Goal: Contribute content: Contribute content

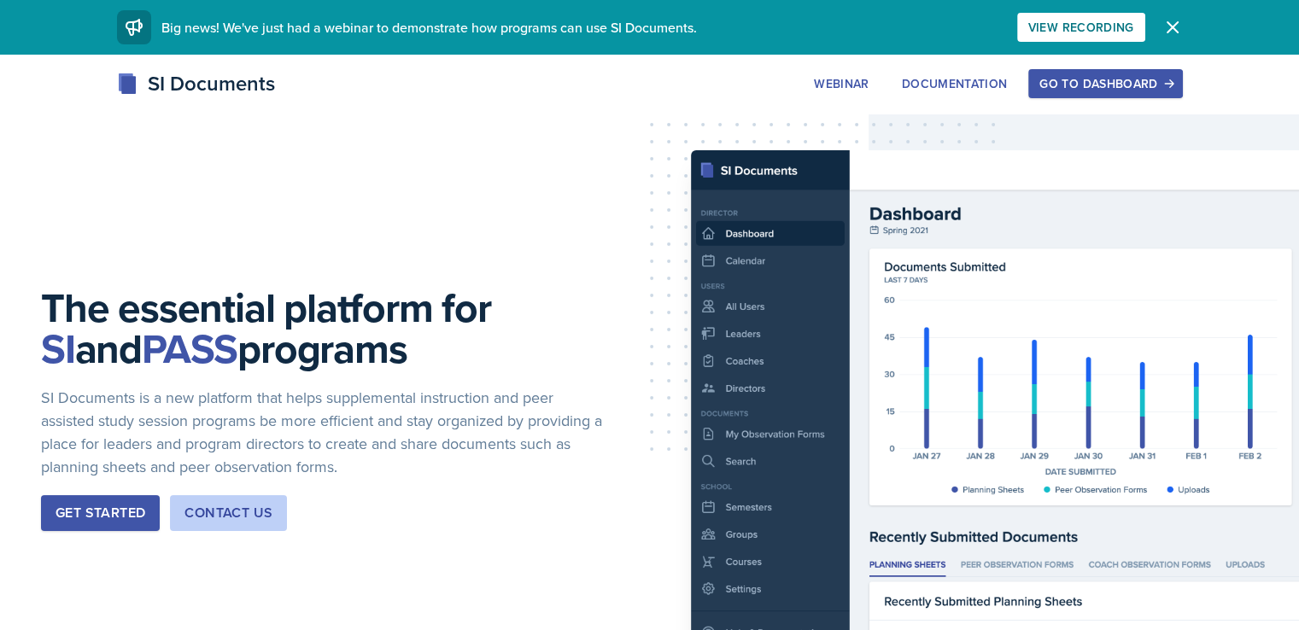
click at [1182, 71] on button "Go to Dashboard" at bounding box center [1106, 83] width 154 height 29
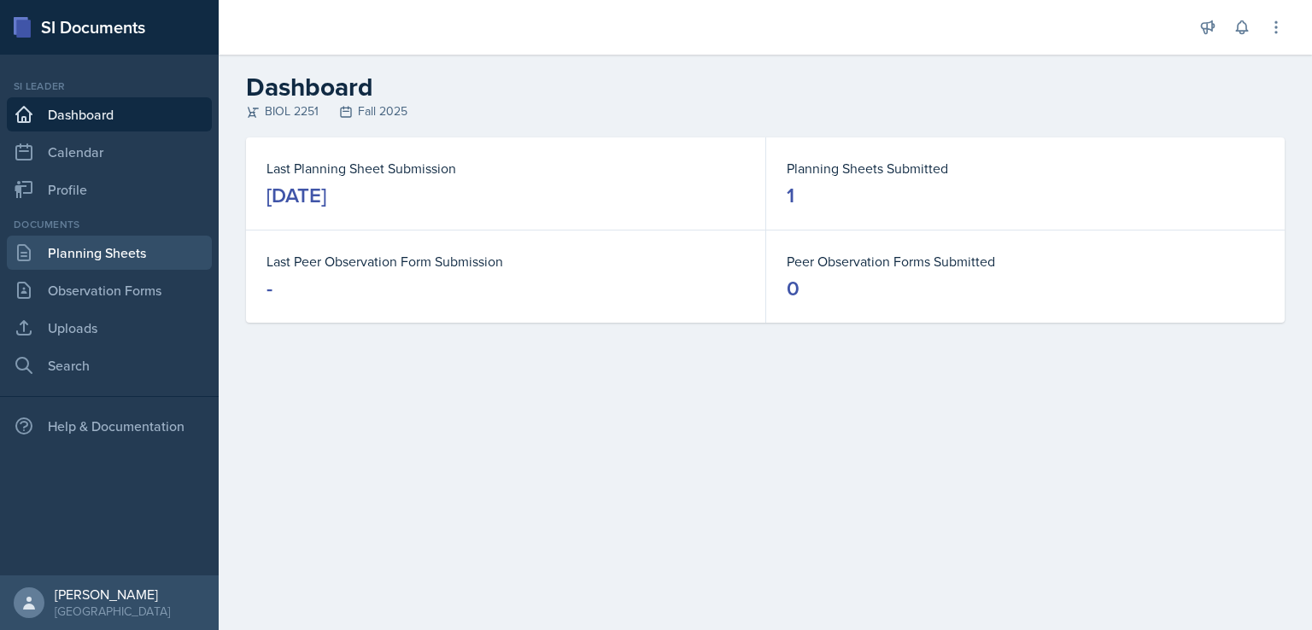
click at [153, 249] on link "Planning Sheets" at bounding box center [109, 253] width 205 height 34
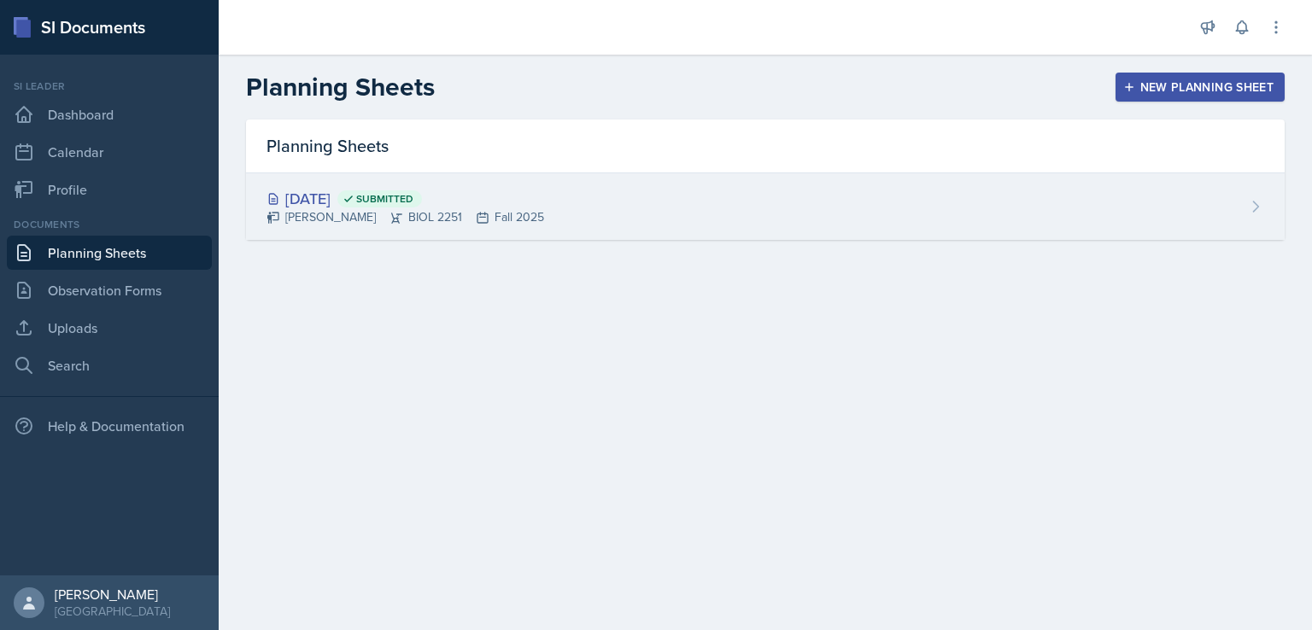
click at [324, 195] on div "[DATE] Submitted" at bounding box center [406, 198] width 278 height 23
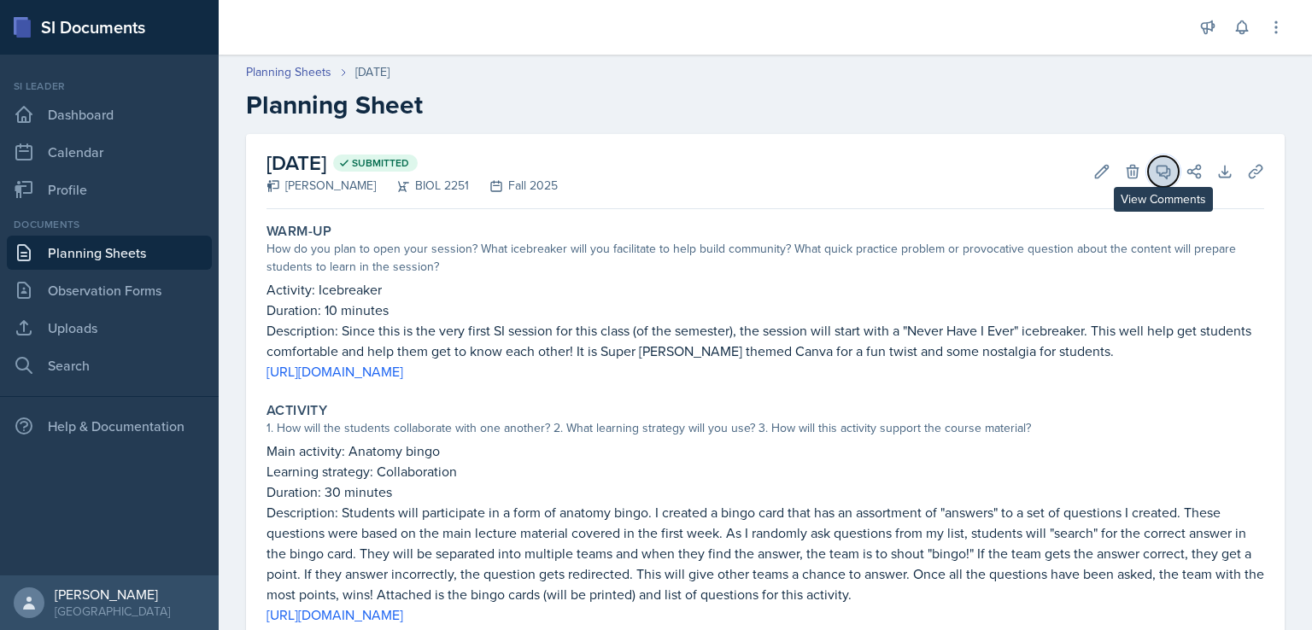
click at [1165, 161] on span at bounding box center [1169, 165] width 9 height 9
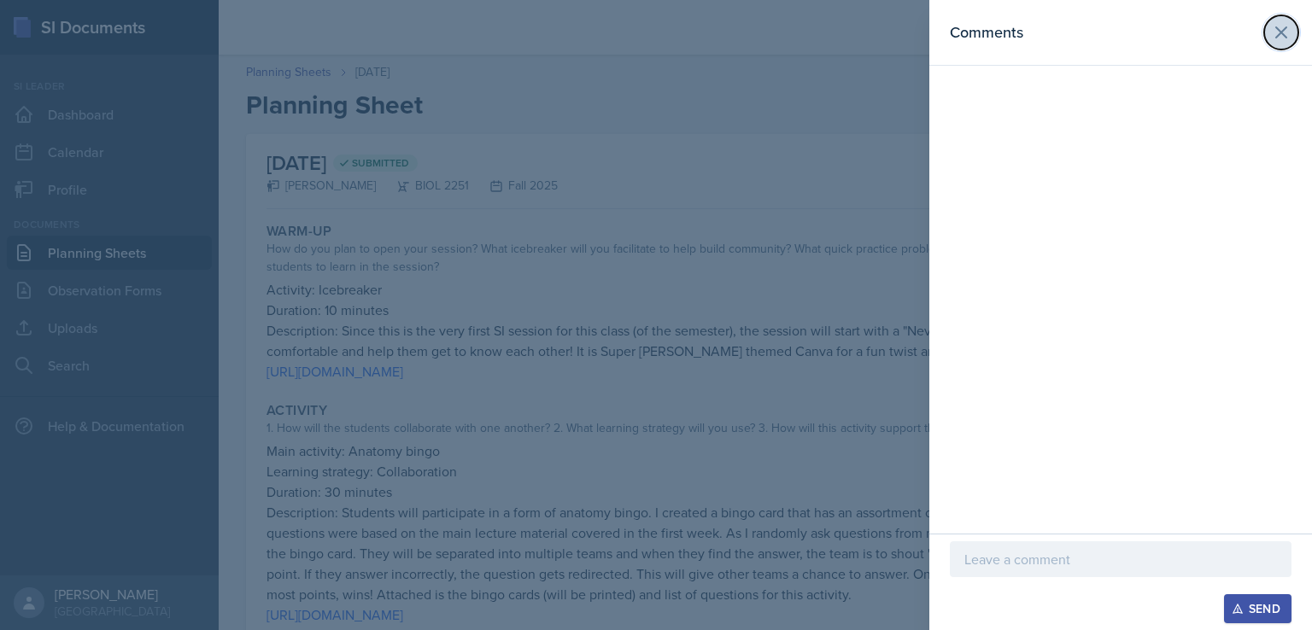
click at [1285, 31] on icon at bounding box center [1281, 32] width 21 height 21
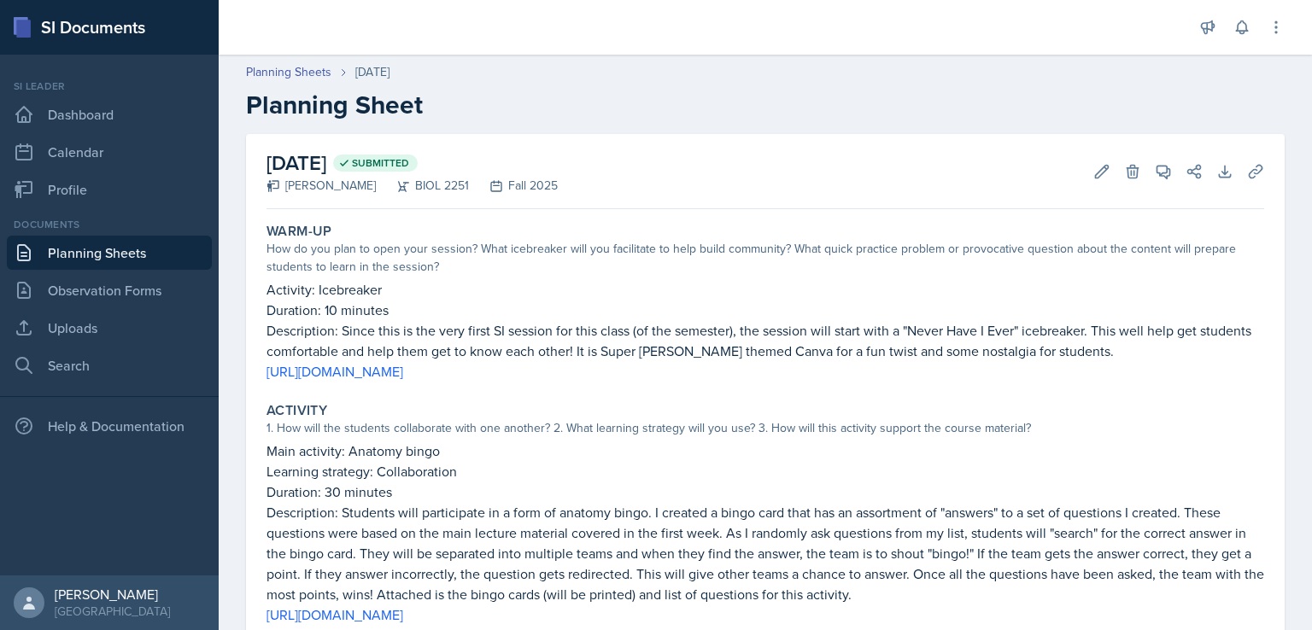
click at [105, 249] on link "Planning Sheets" at bounding box center [109, 253] width 205 height 34
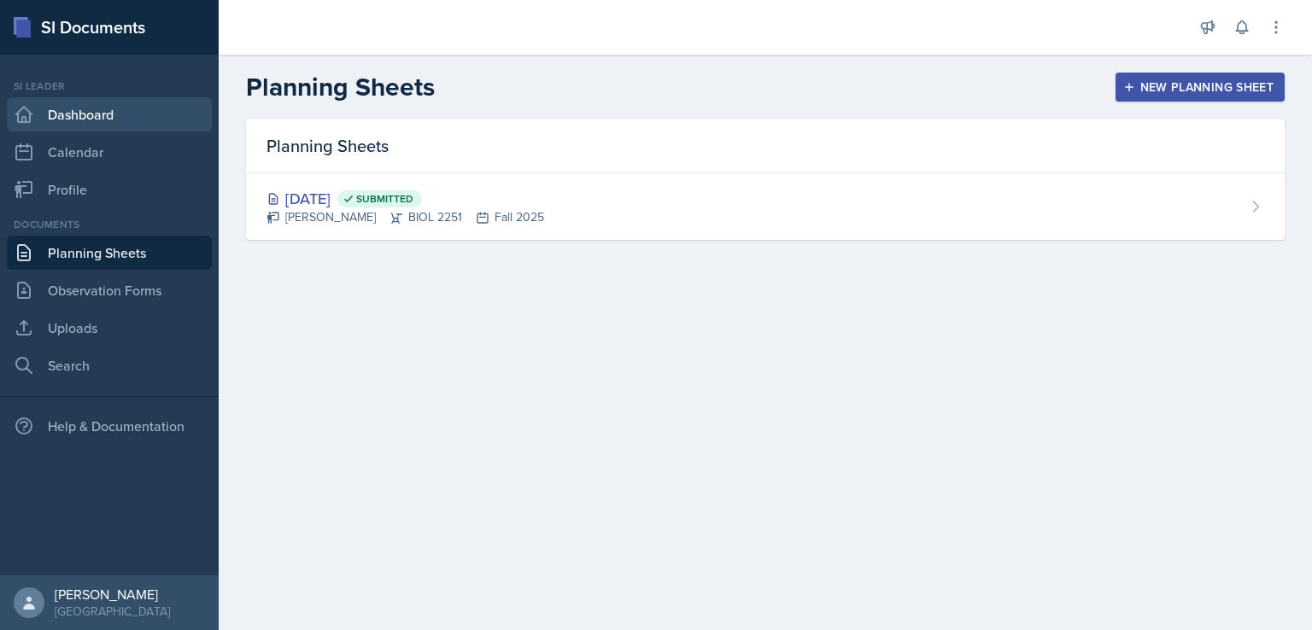
click at [79, 120] on link "Dashboard" at bounding box center [109, 114] width 205 height 34
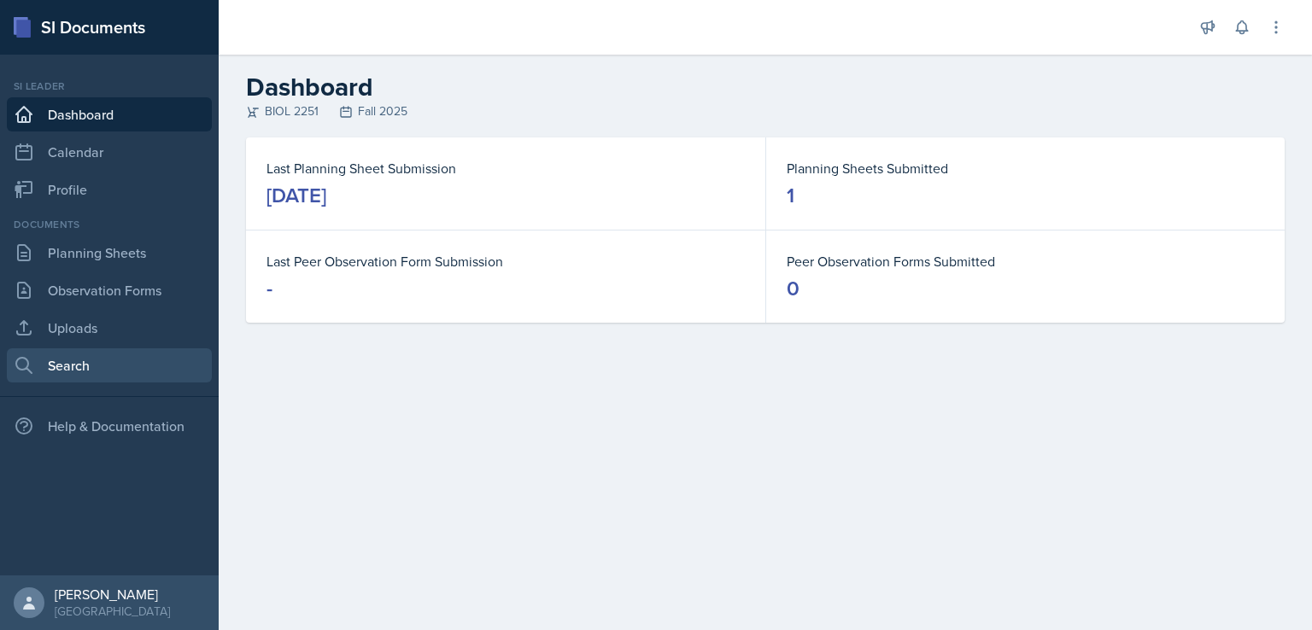
click at [111, 357] on link "Search" at bounding box center [109, 366] width 205 height 34
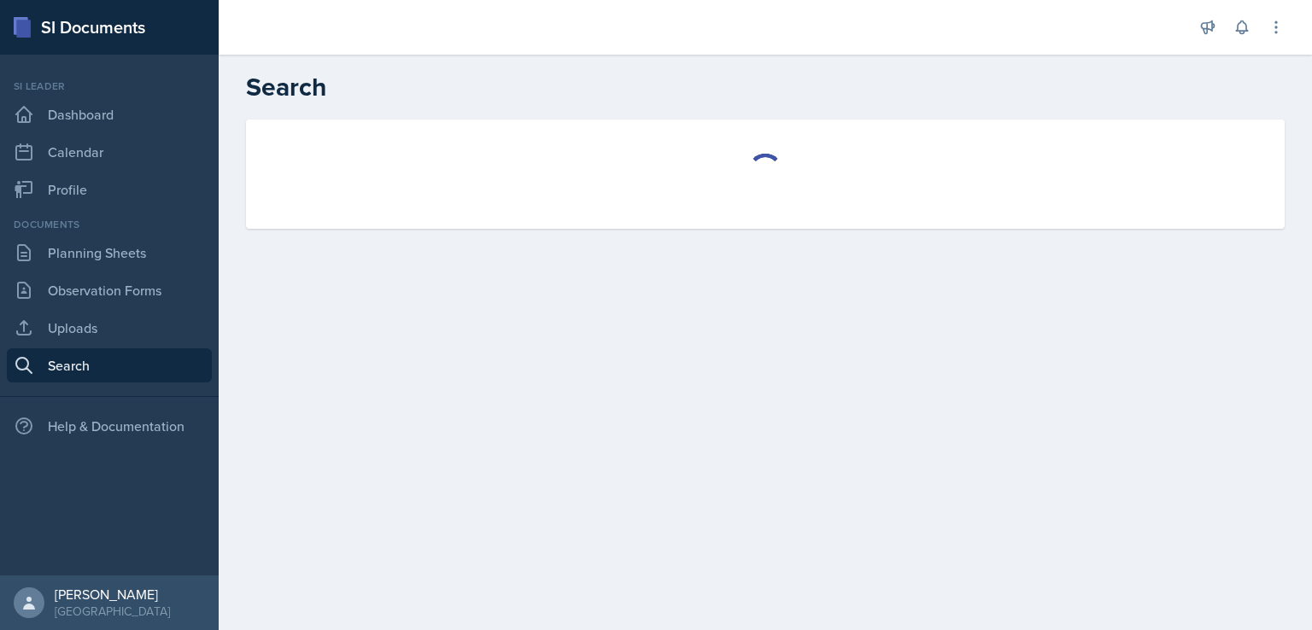
select select "all"
select select "1"
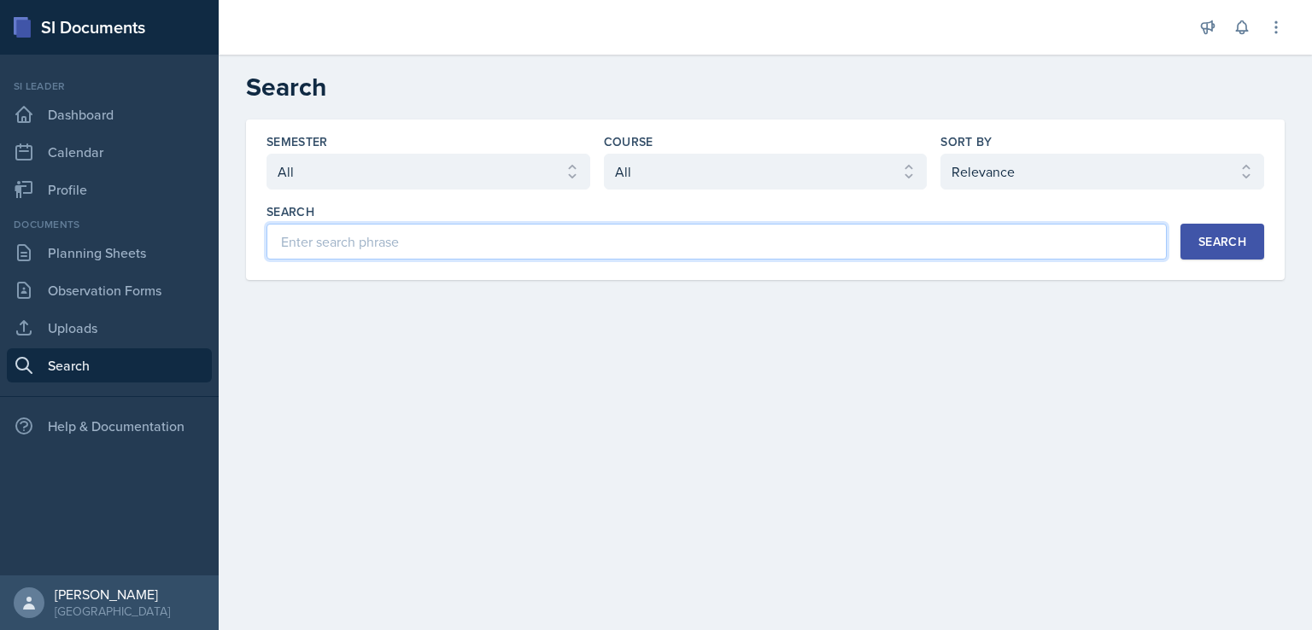
click at [413, 245] on input at bounding box center [717, 242] width 900 height 36
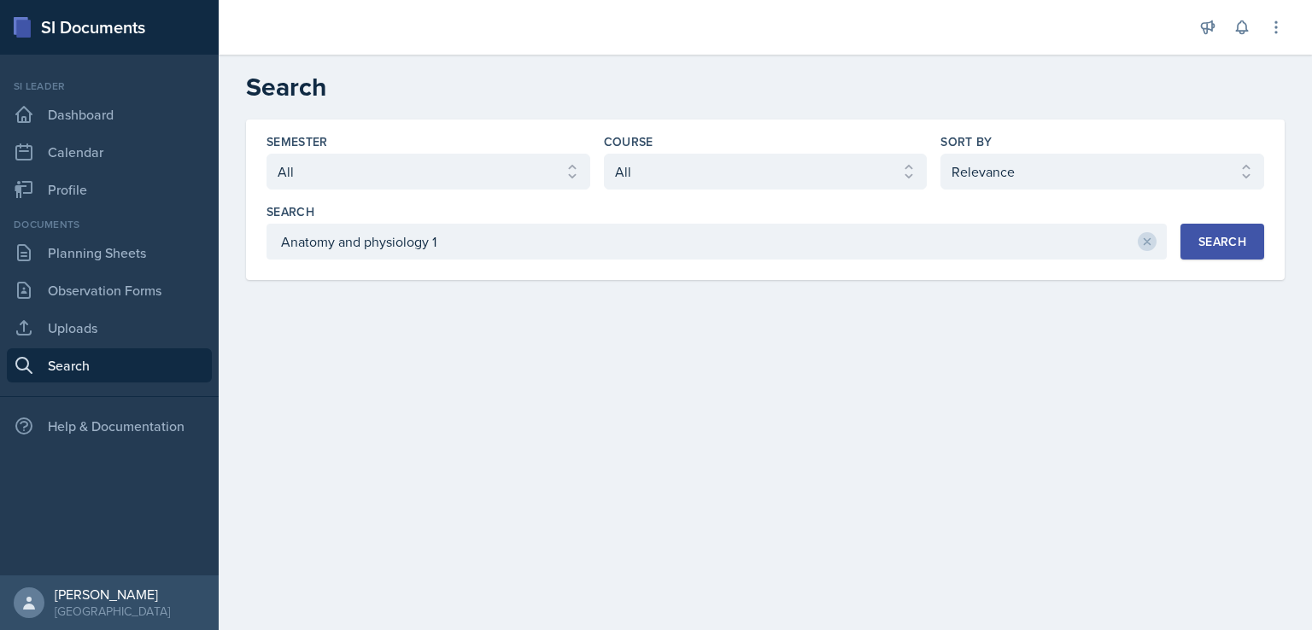
click at [1211, 241] on div "Search" at bounding box center [1223, 242] width 48 height 14
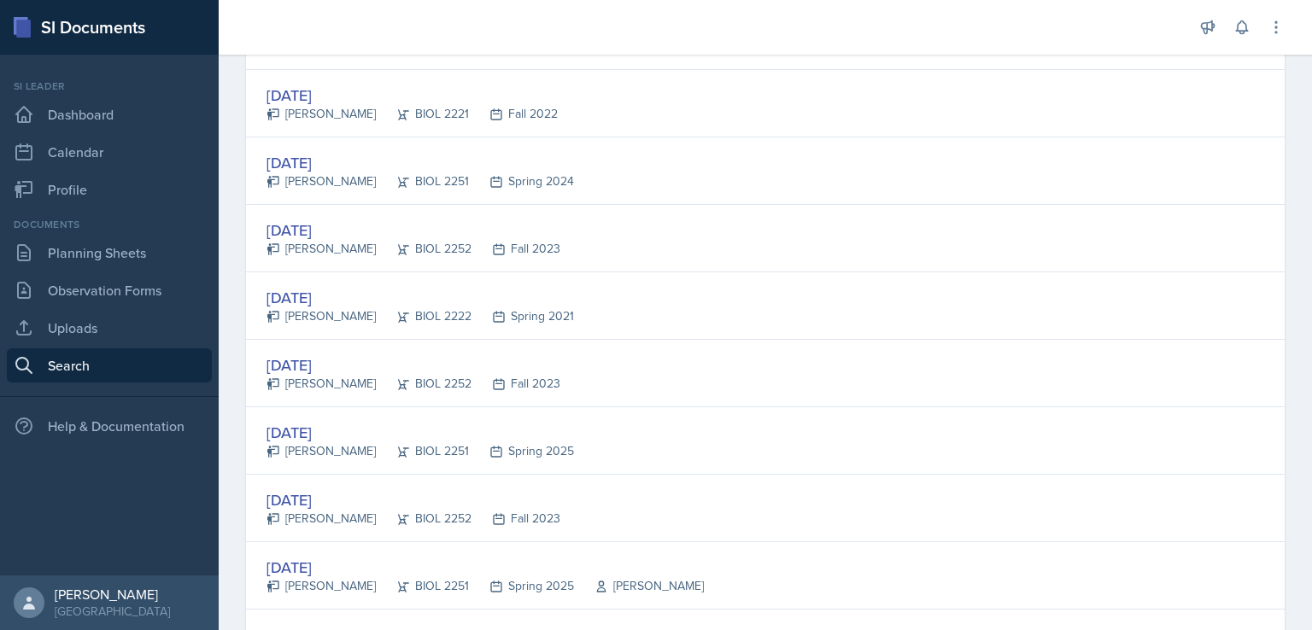
scroll to position [871, 0]
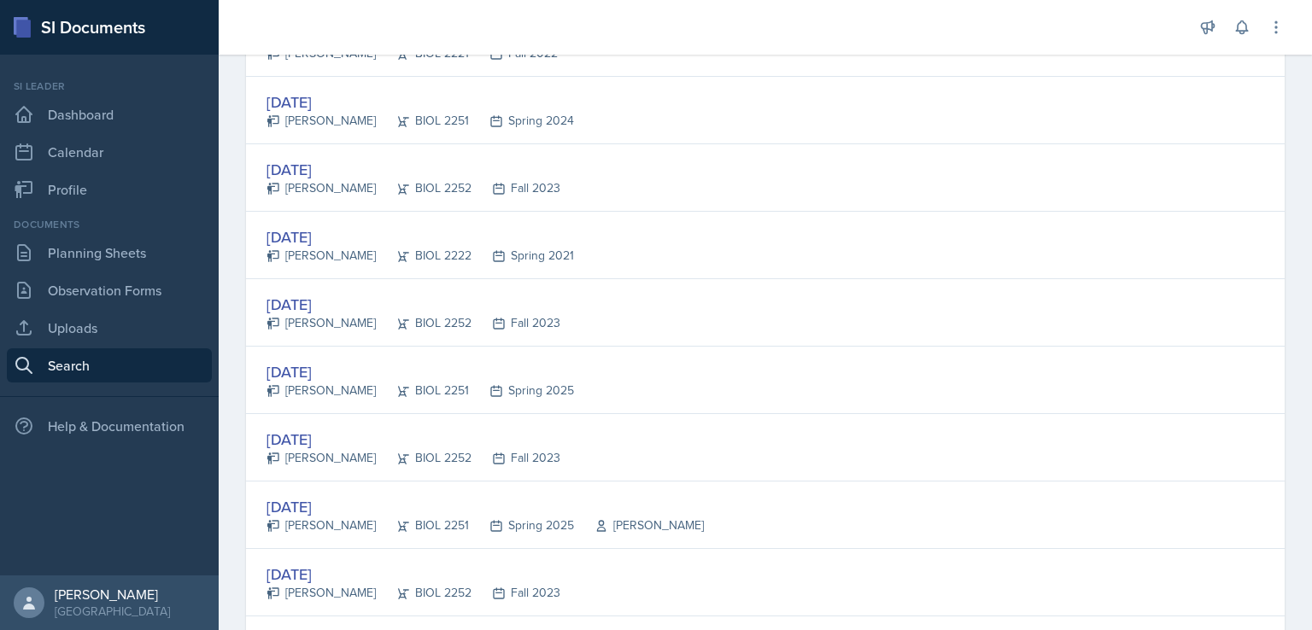
click at [1039, 399] on div "[DATE] [PERSON_NAME] BIOL 2251 Spring 2025" at bounding box center [765, 380] width 1039 height 67
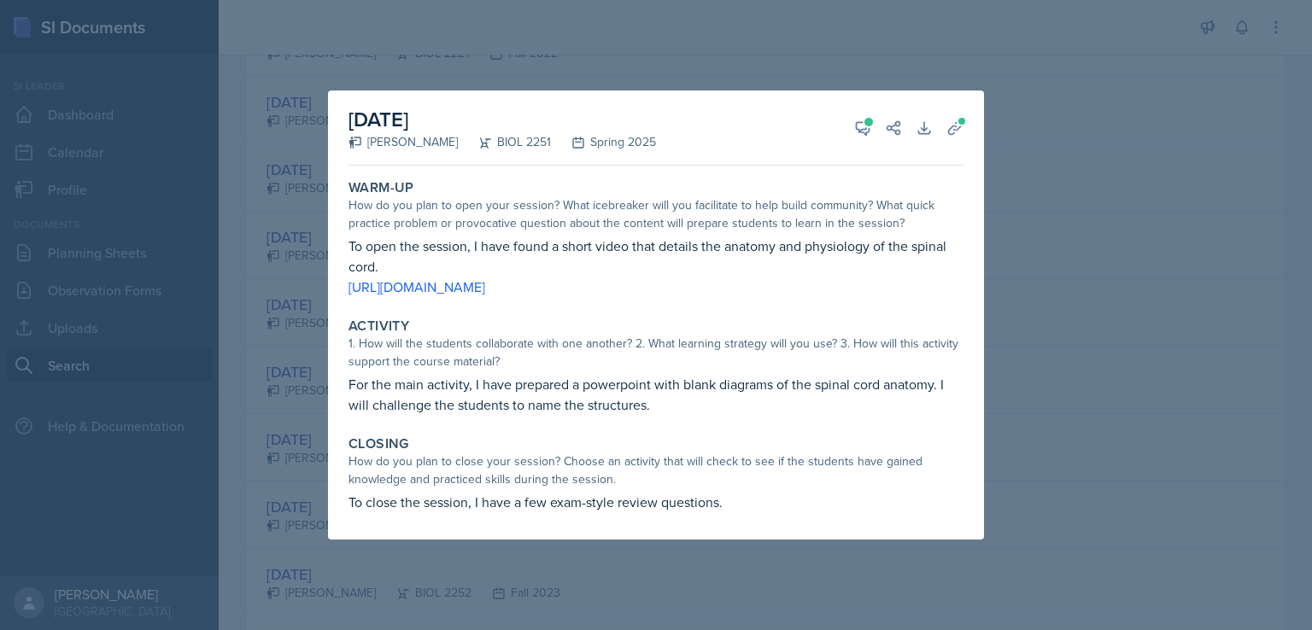
click at [1030, 149] on div at bounding box center [656, 315] width 1312 height 630
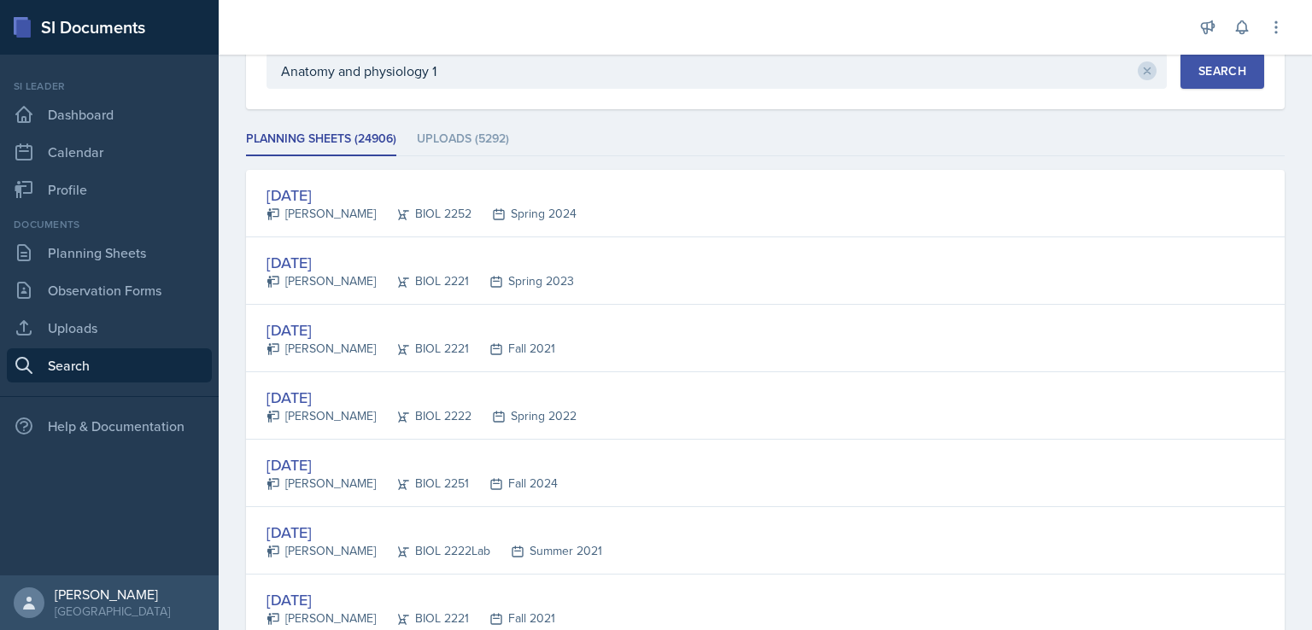
scroll to position [0, 0]
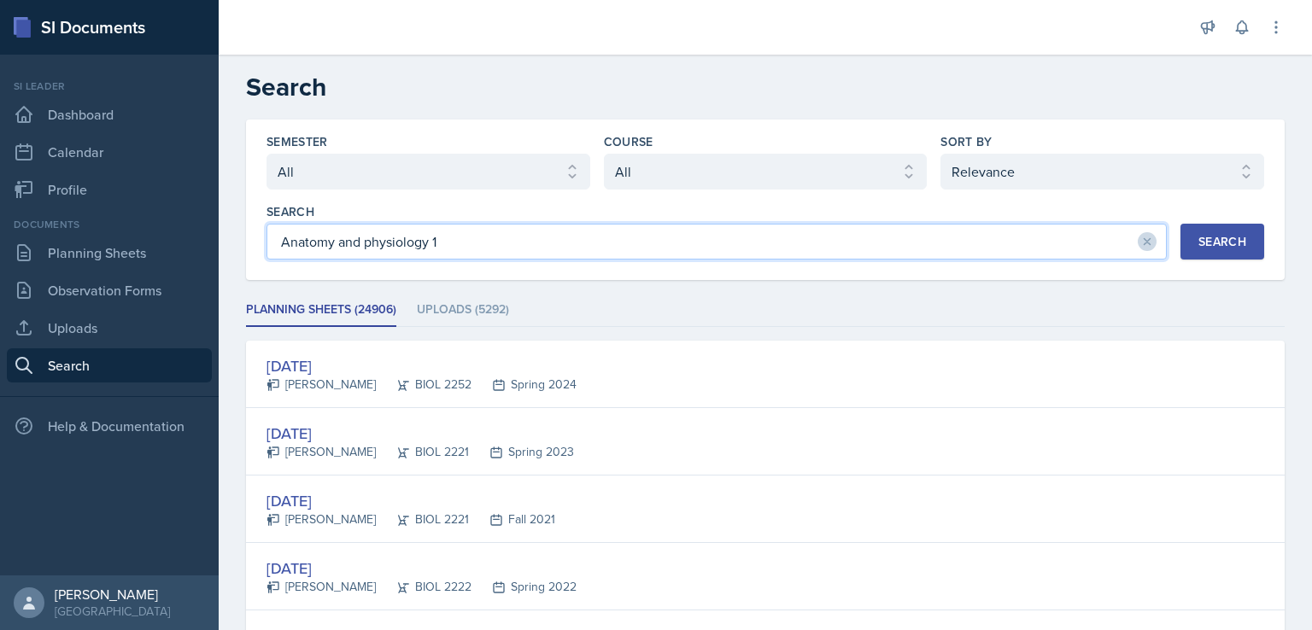
click at [716, 247] on input "Anatomy and physiology 1" at bounding box center [717, 242] width 900 height 36
type input "Anatomy and physiology 1 chemistry"
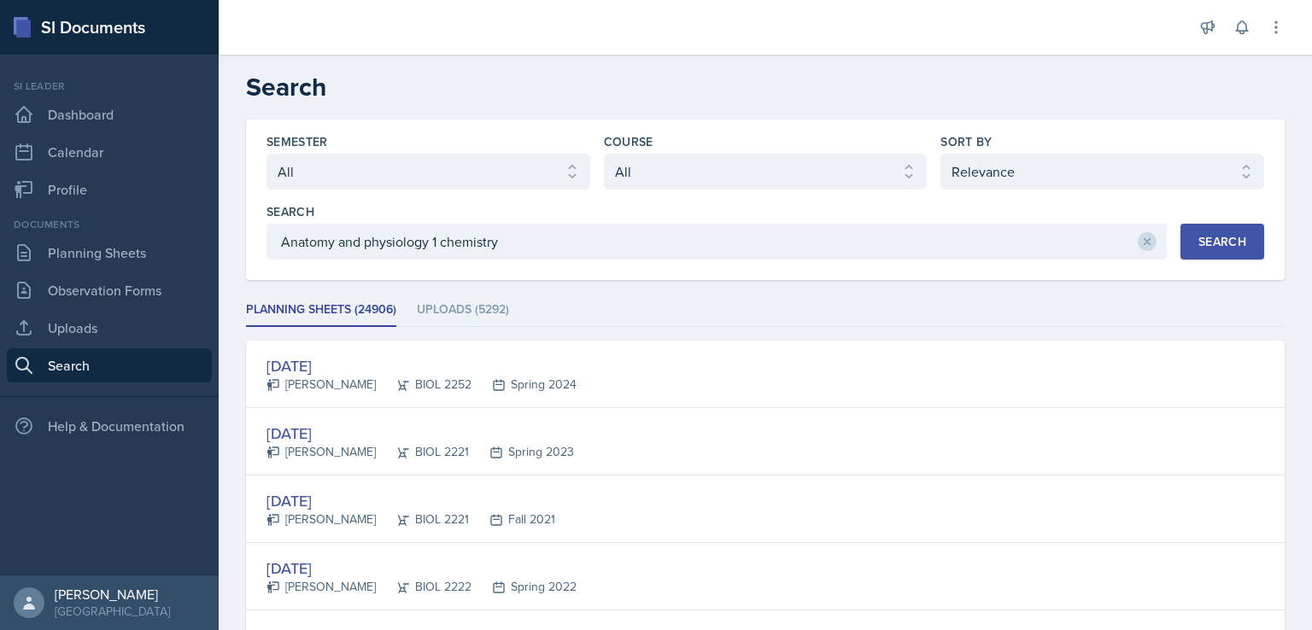
click at [1244, 234] on button "Search" at bounding box center [1223, 242] width 84 height 36
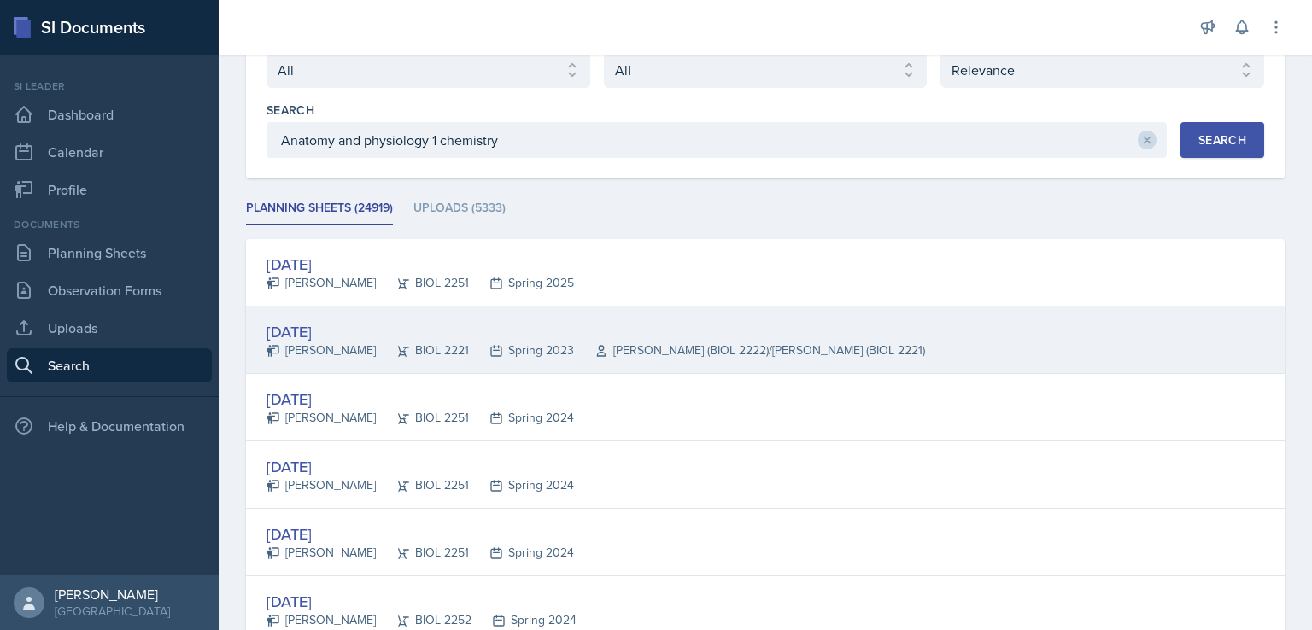
scroll to position [137, 0]
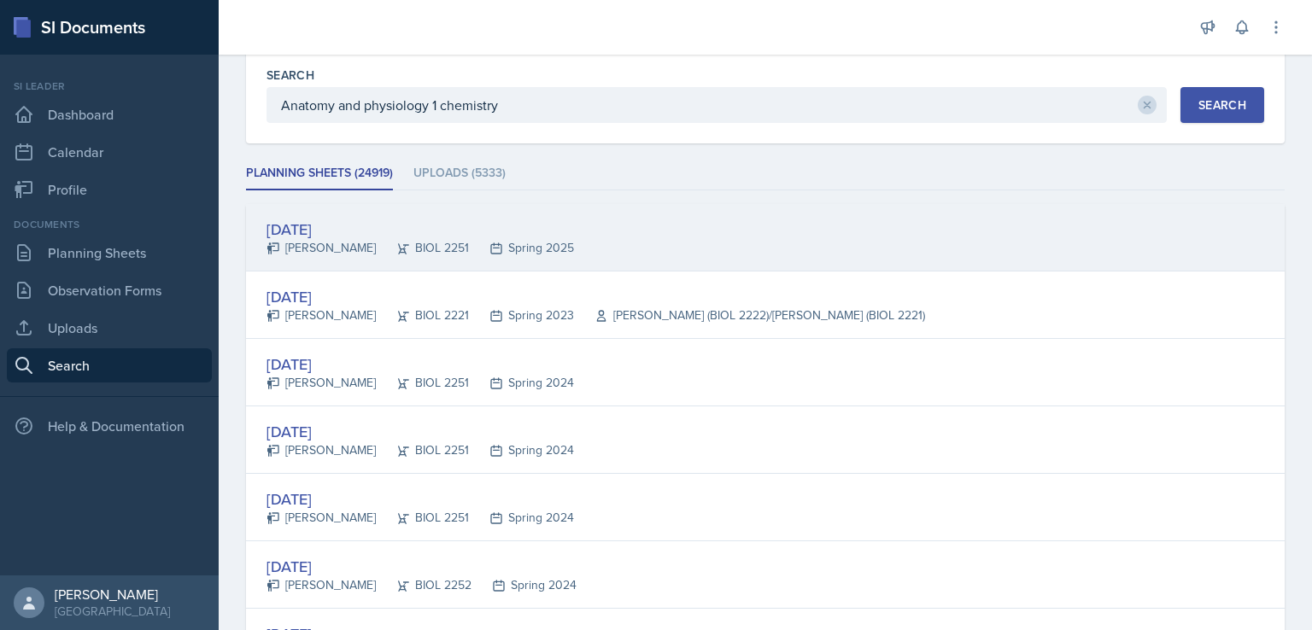
click at [1022, 257] on div "[DATE] [PERSON_NAME] BIOL 2251 Spring 2025" at bounding box center [765, 237] width 1039 height 67
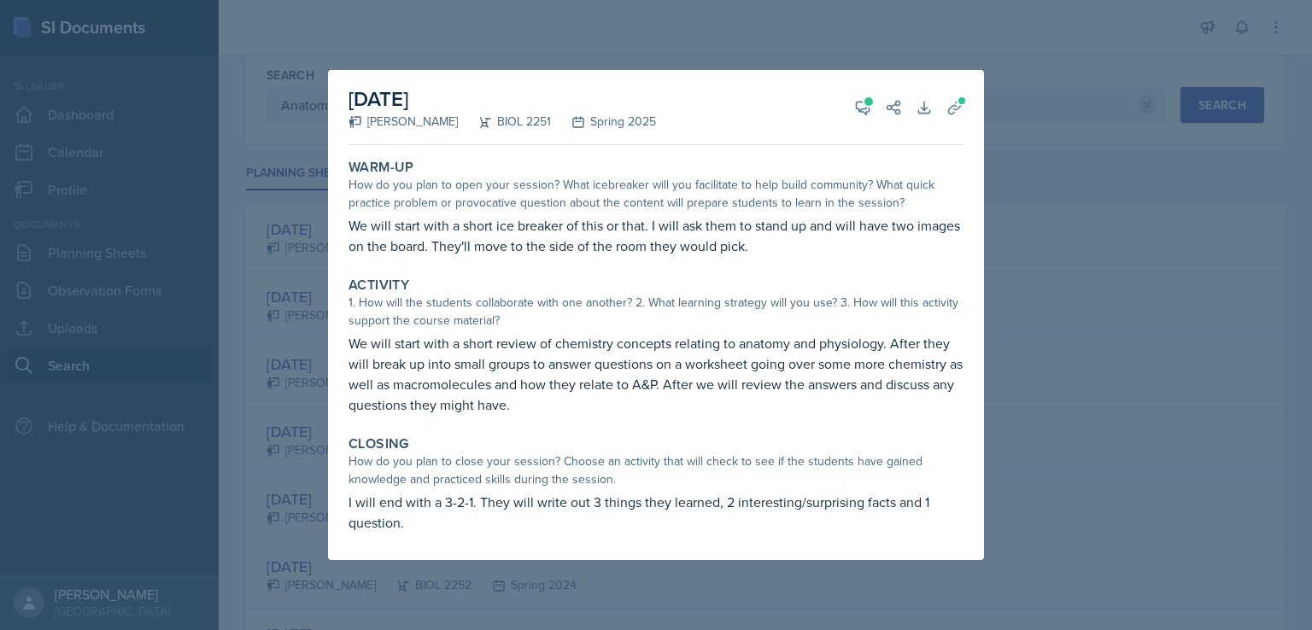
click at [1071, 327] on div at bounding box center [656, 315] width 1312 height 630
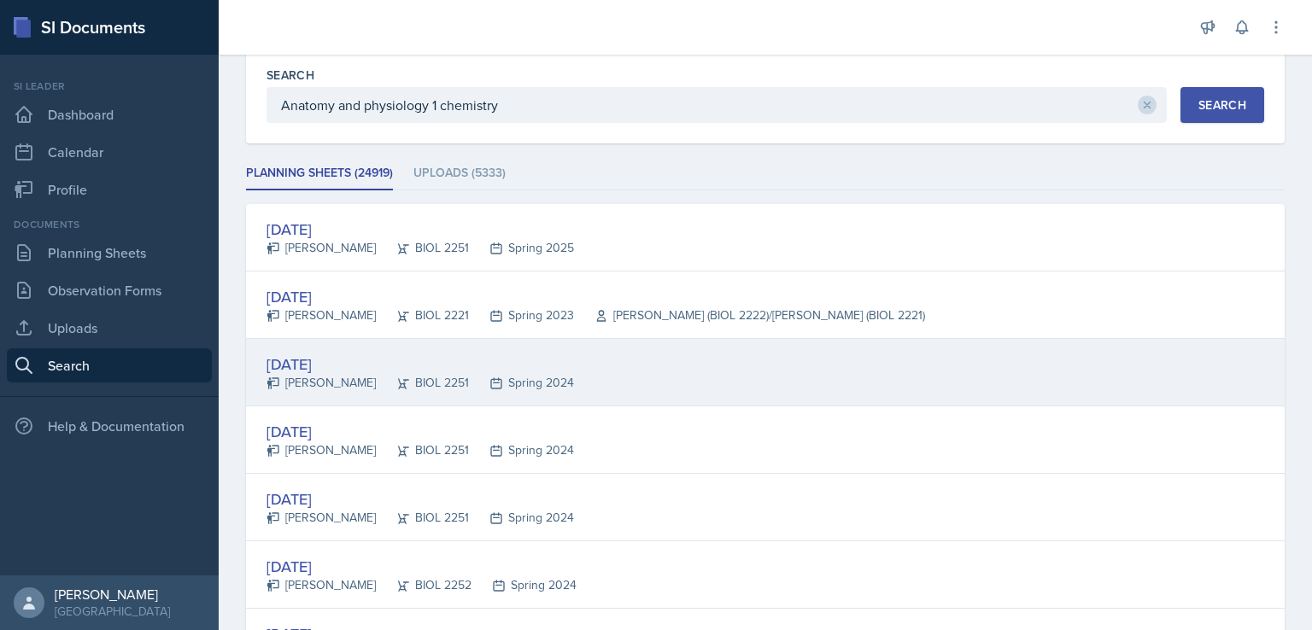
click at [819, 370] on div "[DATE] [PERSON_NAME] BIOL 2251 Spring 2024" at bounding box center [765, 372] width 1039 height 67
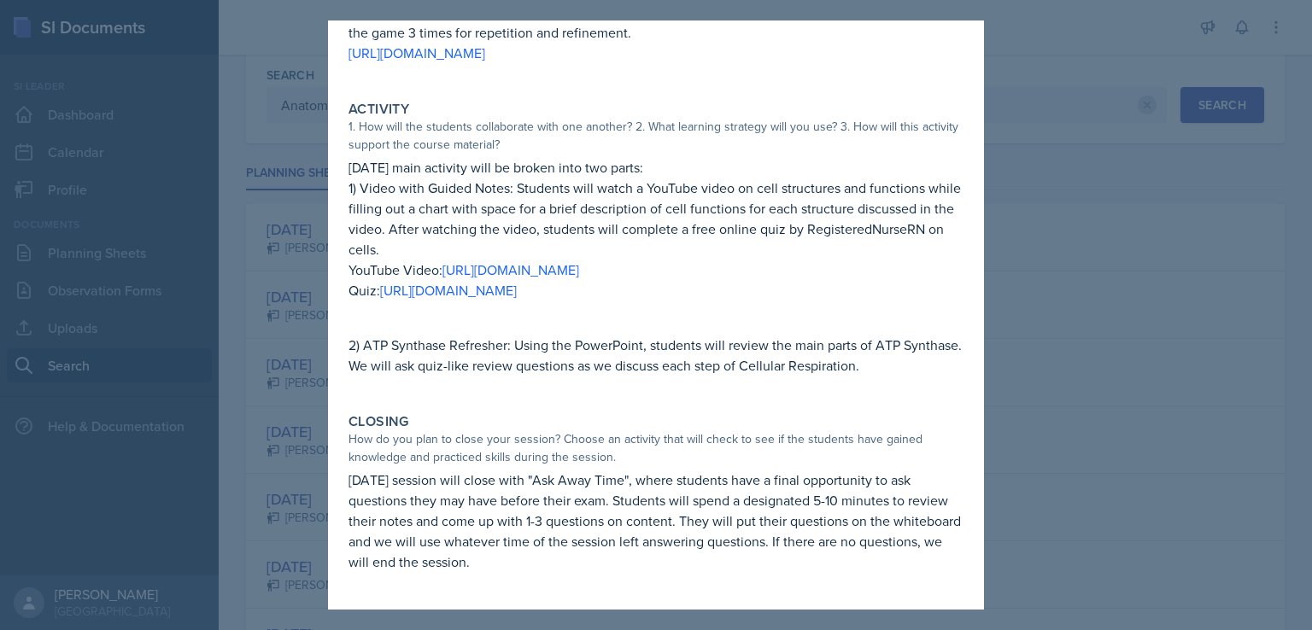
scroll to position [212, 0]
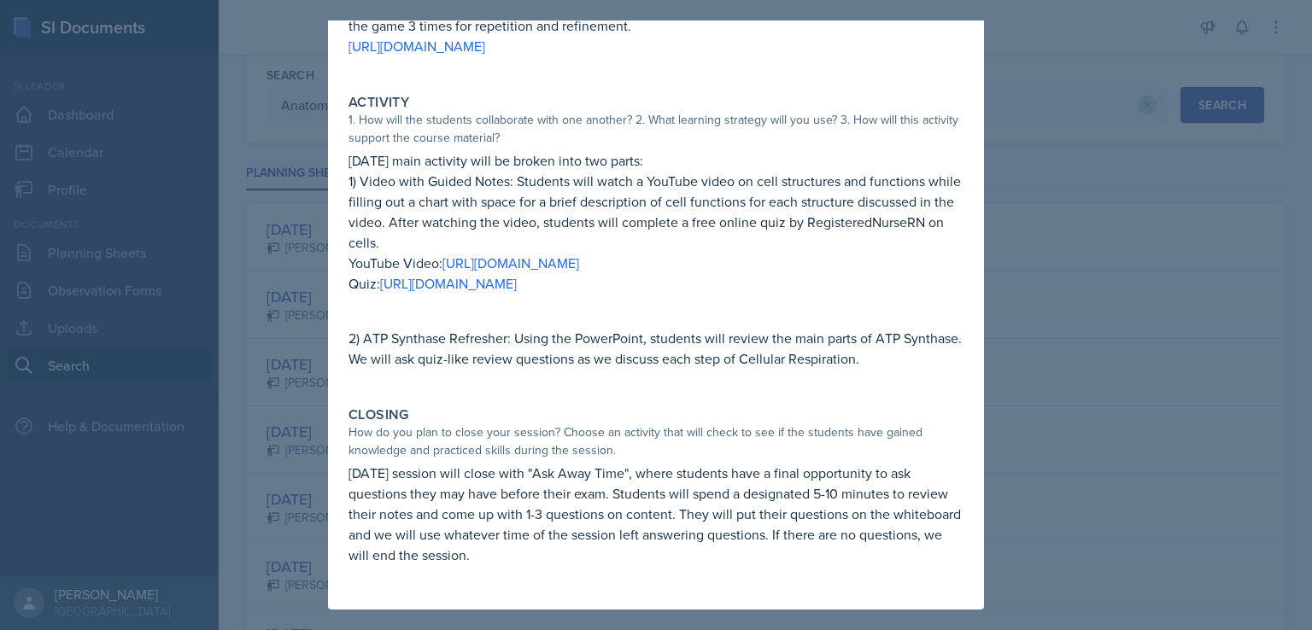
click at [1120, 338] on div at bounding box center [656, 315] width 1312 height 630
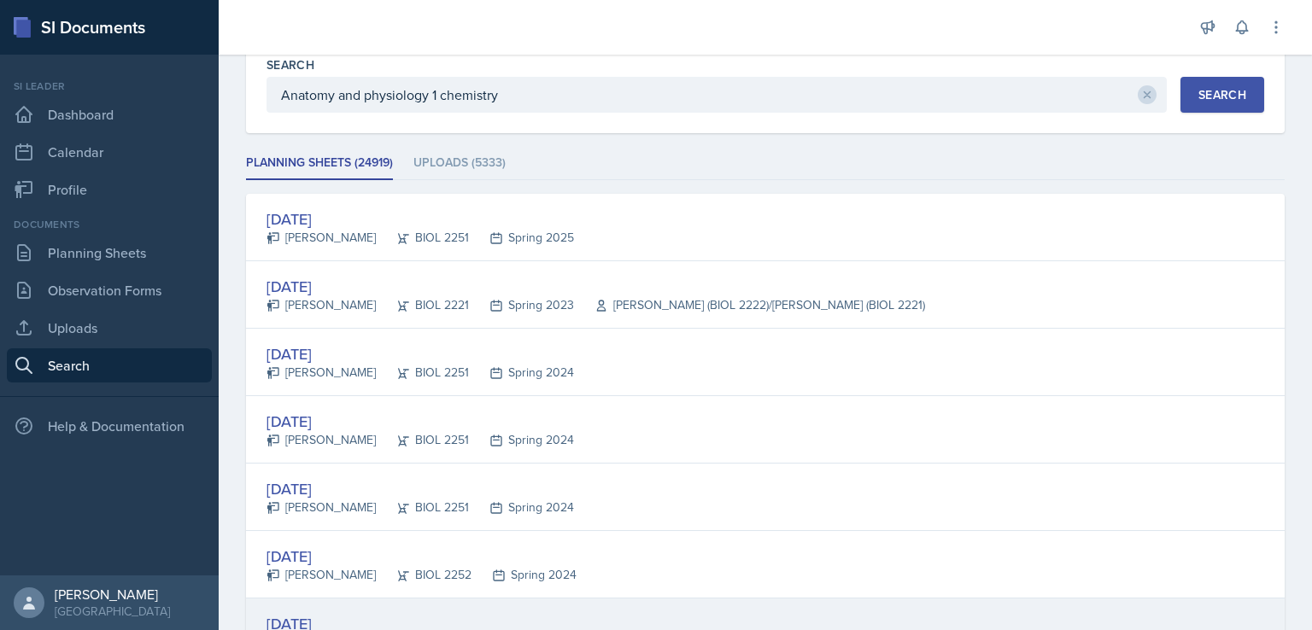
scroll to position [148, 0]
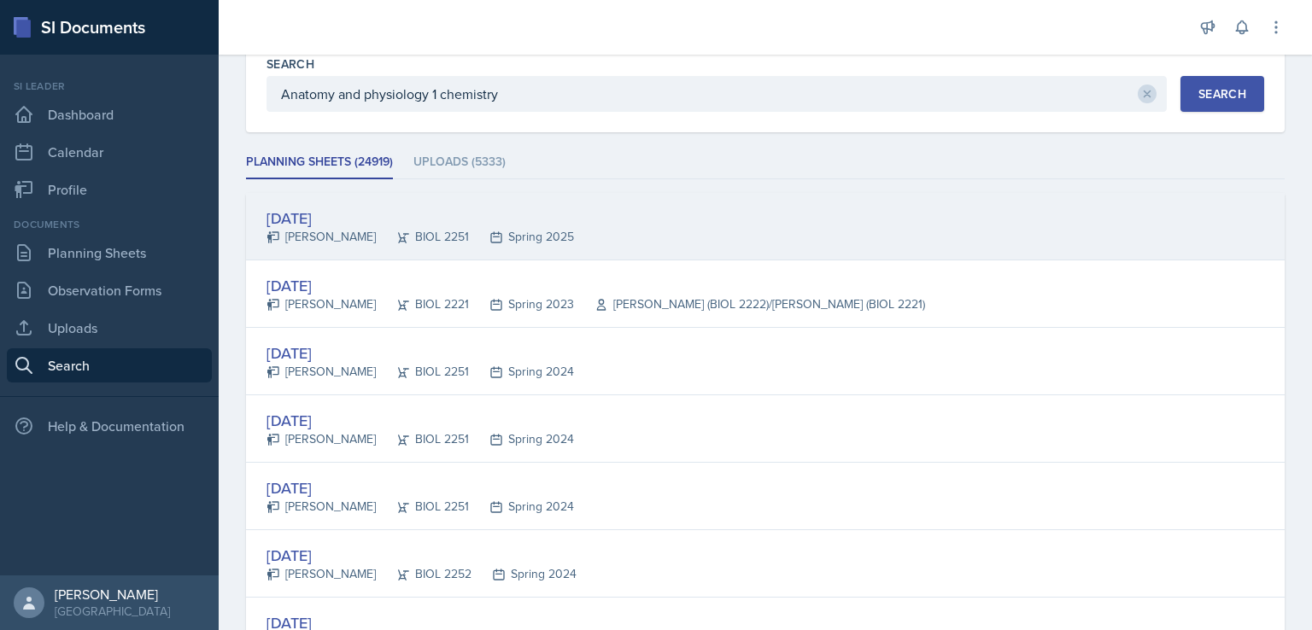
click at [1181, 210] on div "[DATE] [PERSON_NAME] BIOL 2251 Spring 2025" at bounding box center [765, 226] width 1039 height 67
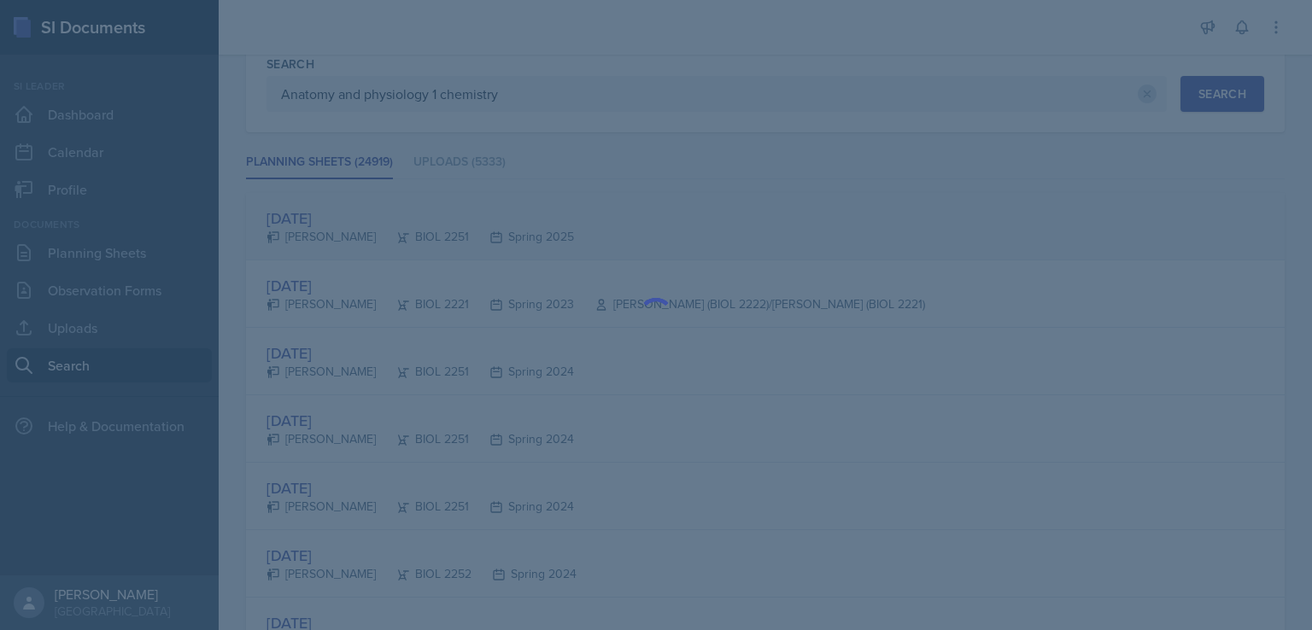
scroll to position [0, 0]
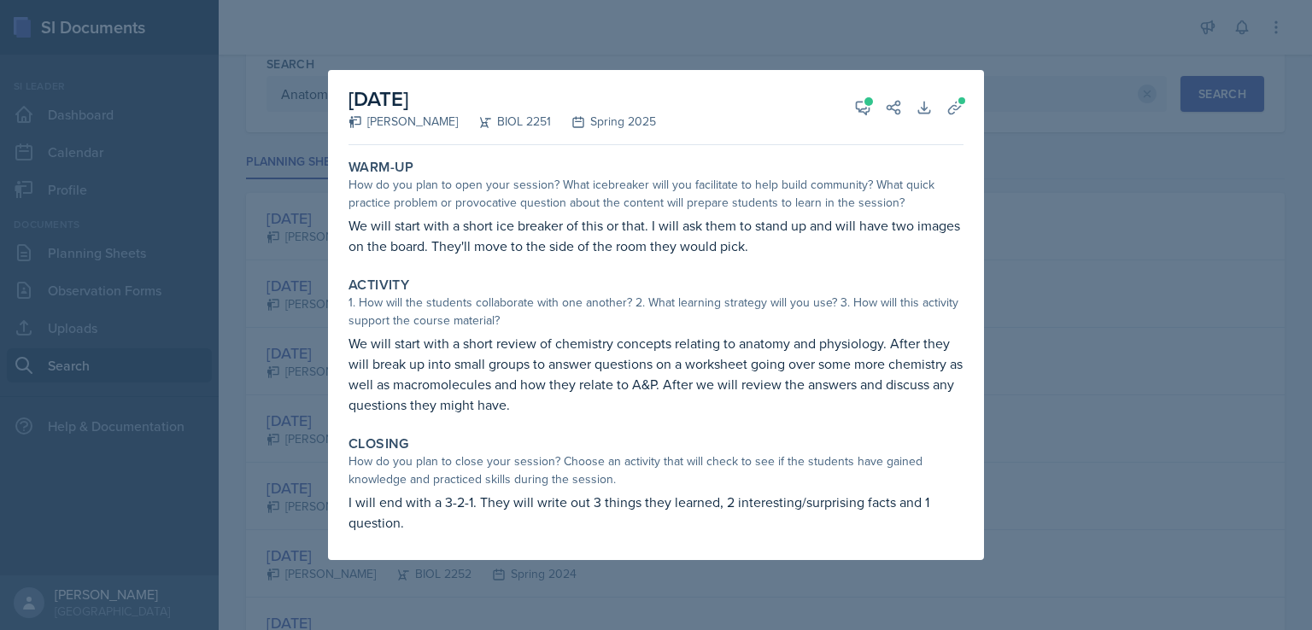
click at [1089, 281] on div at bounding box center [656, 315] width 1312 height 630
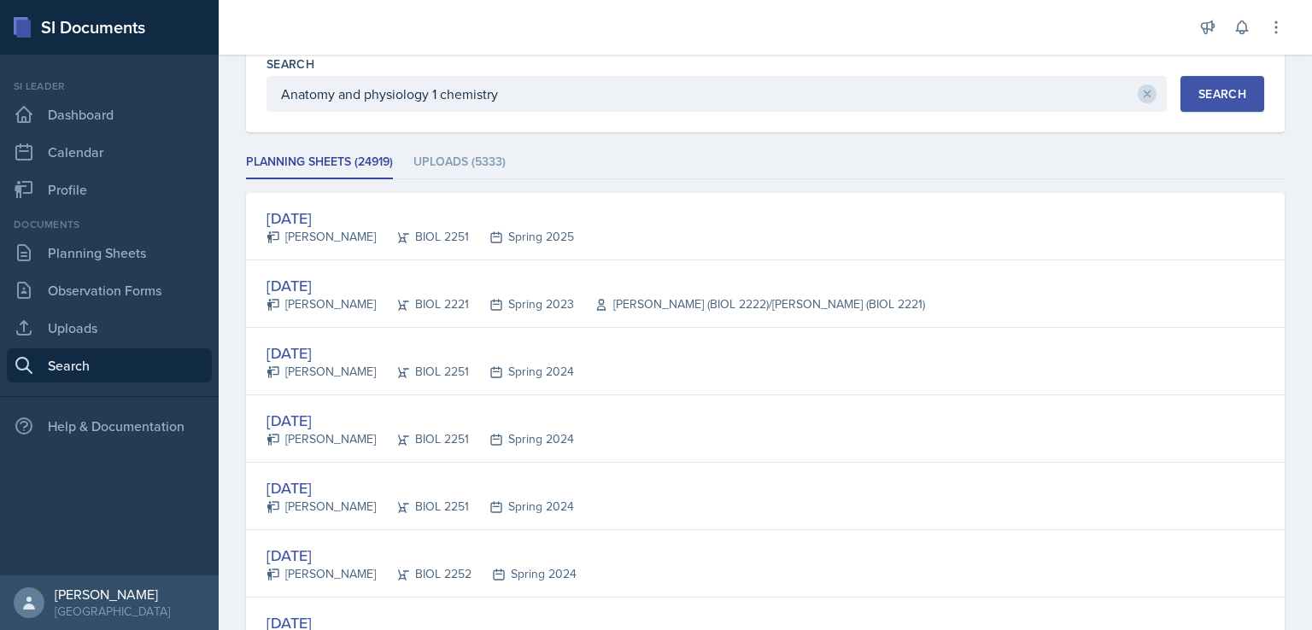
click at [150, 271] on div "Documents Planning Sheets Observation Forms Uploads Search" at bounding box center [109, 300] width 205 height 166
click at [140, 255] on link "Planning Sheets" at bounding box center [109, 253] width 205 height 34
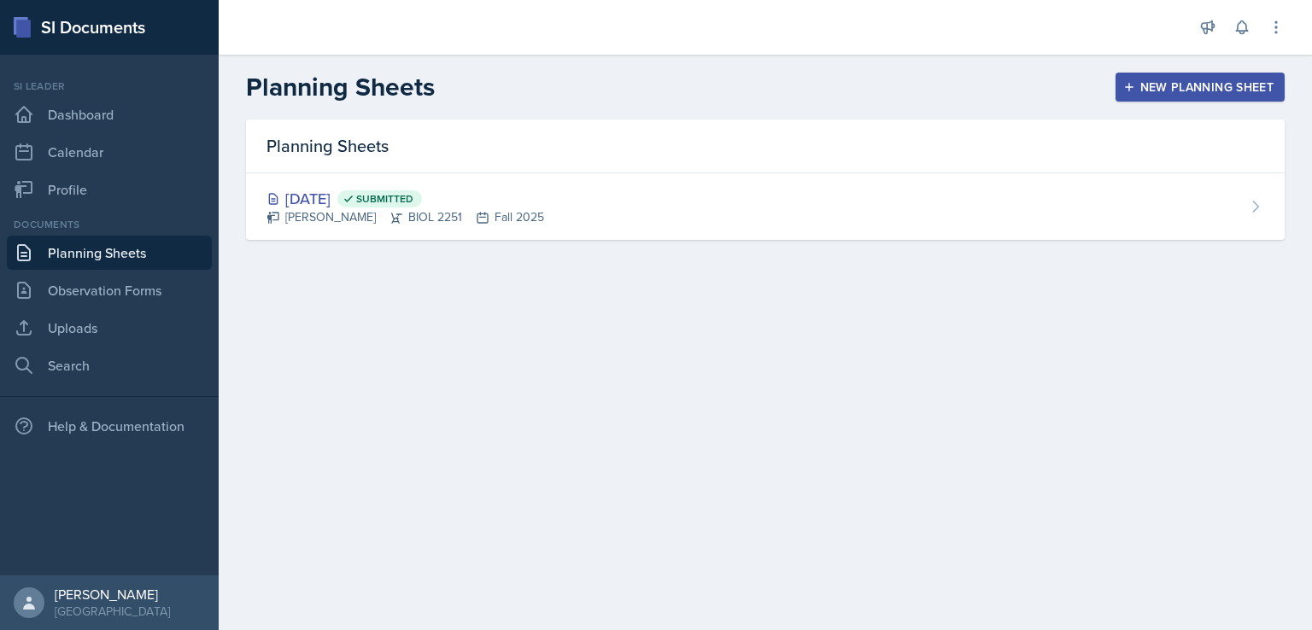
click at [1169, 90] on div "New Planning Sheet" at bounding box center [1200, 87] width 147 height 14
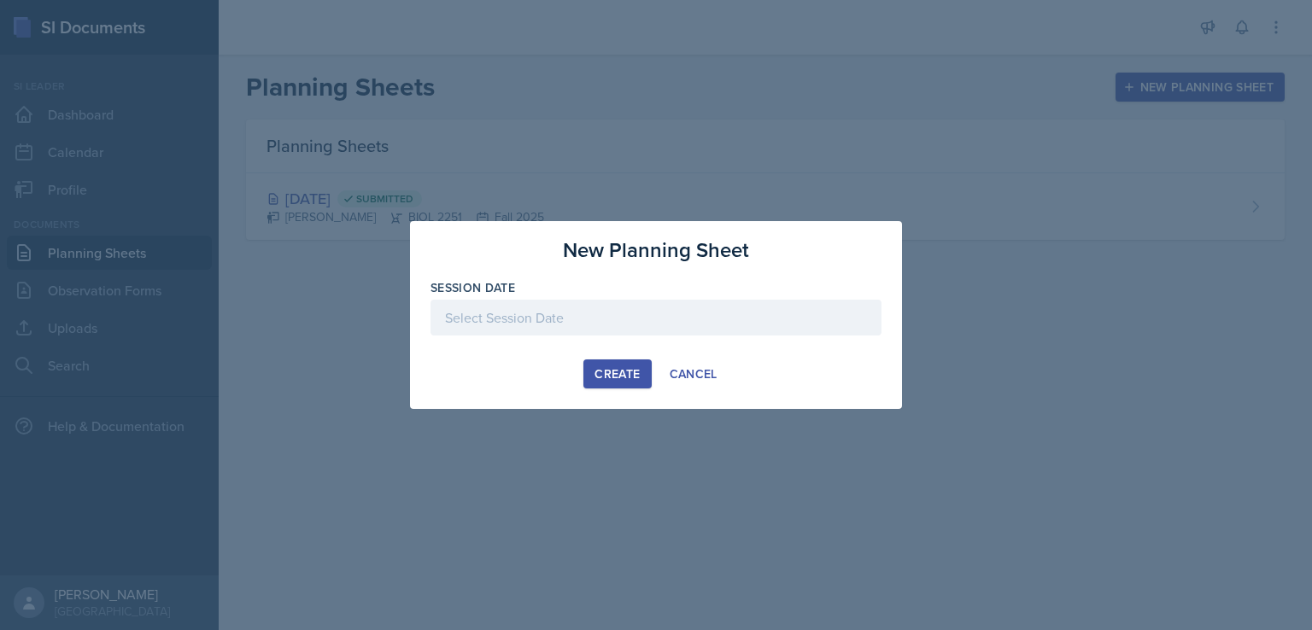
click at [800, 325] on div at bounding box center [656, 318] width 451 height 36
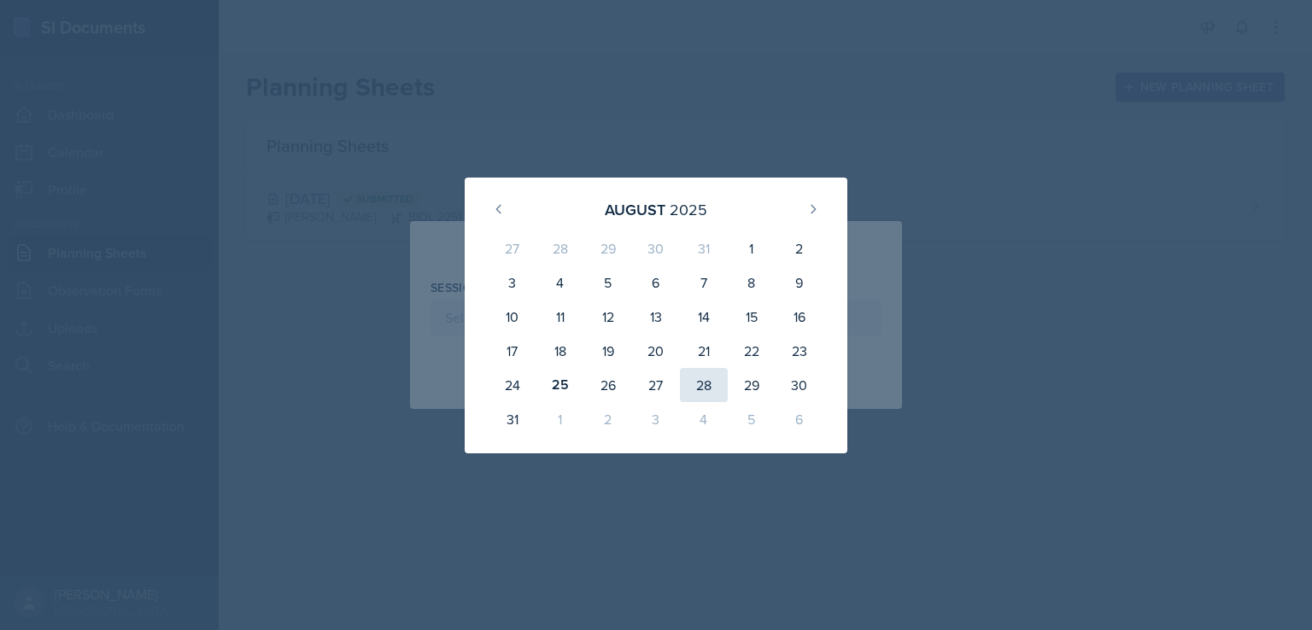
click at [706, 378] on div "28" at bounding box center [704, 385] width 48 height 34
type input "[DATE]"
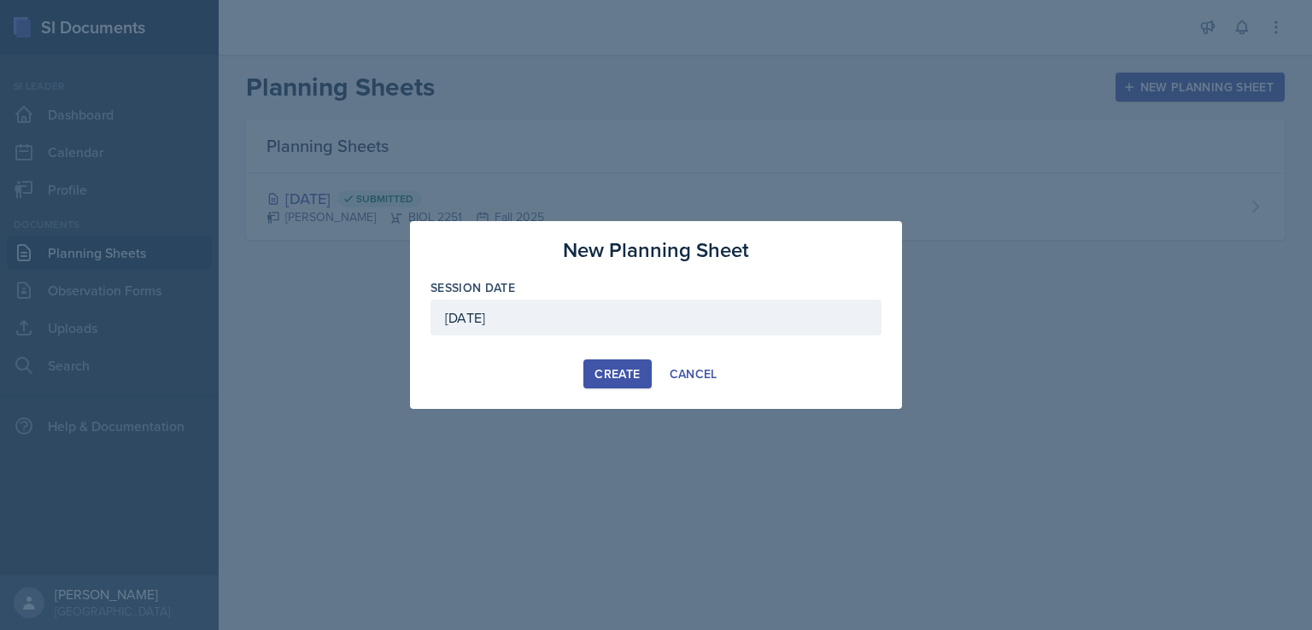
click at [608, 373] on div "Create" at bounding box center [617, 374] width 45 height 14
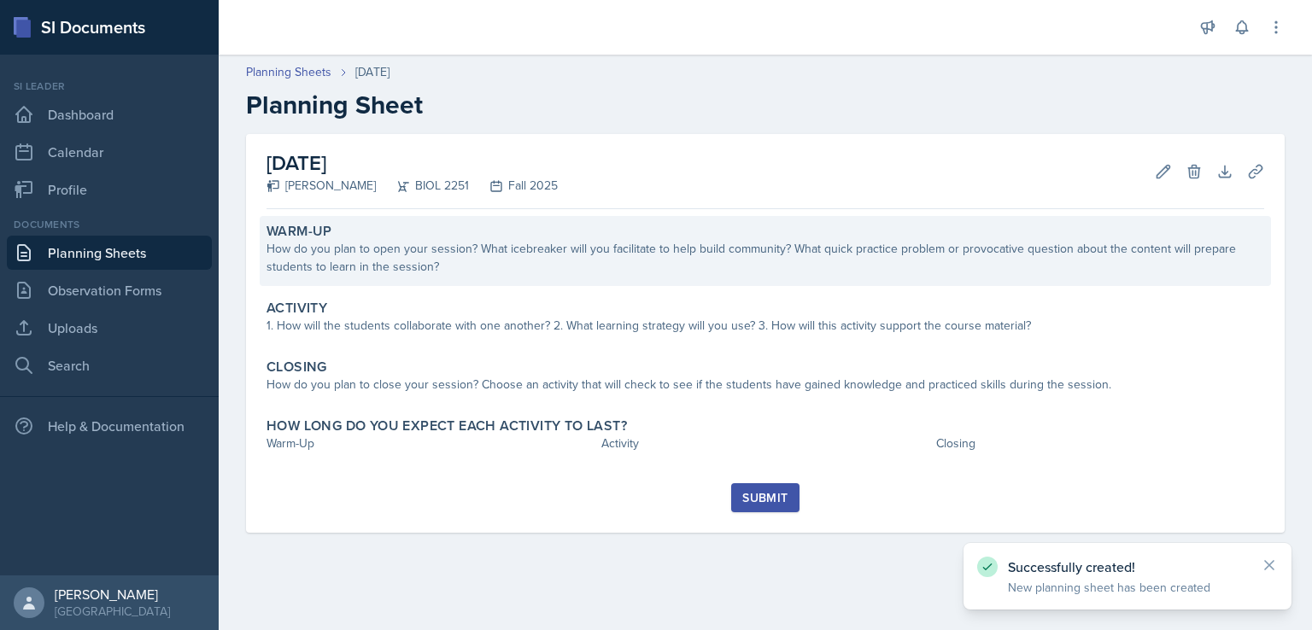
click at [711, 267] on div "How do you plan to open your session? What icebreaker will you facilitate to he…" at bounding box center [766, 258] width 998 height 36
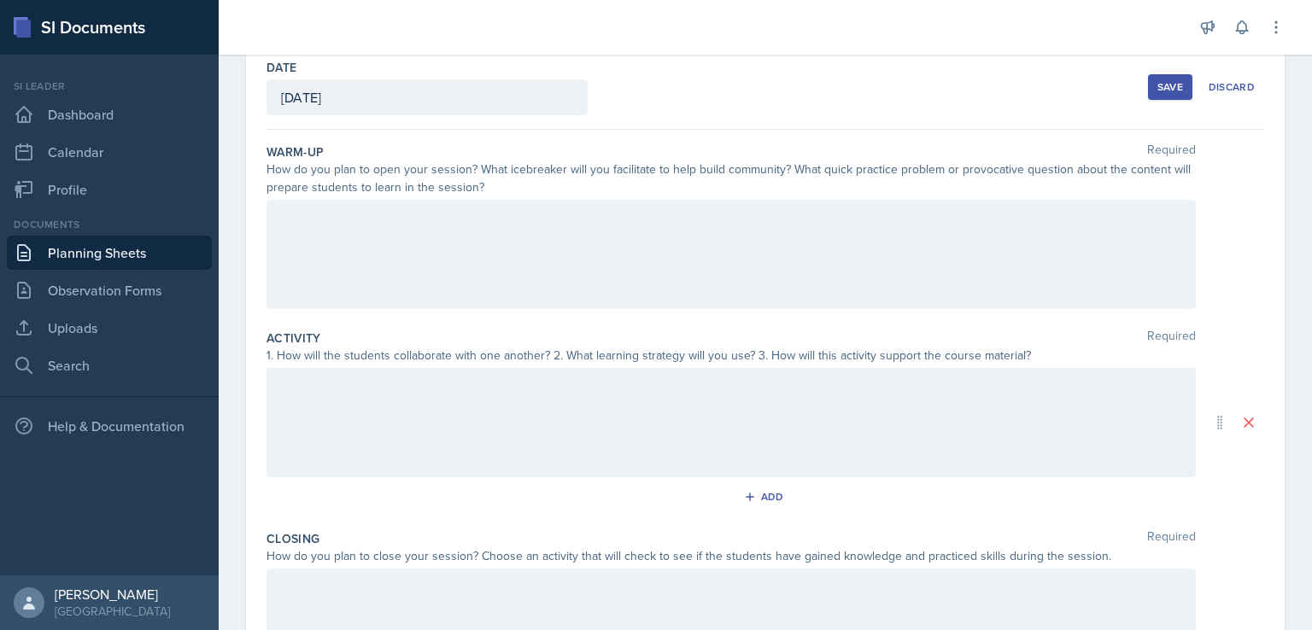
scroll to position [85, 0]
click at [617, 281] on div at bounding box center [731, 252] width 929 height 109
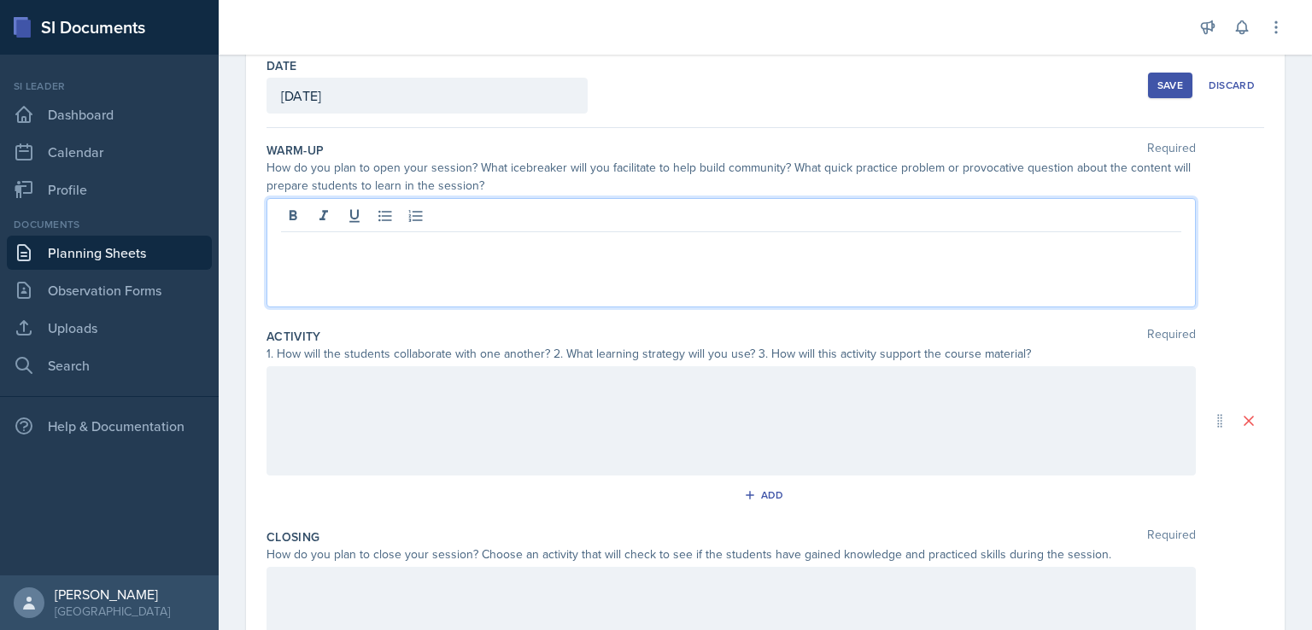
scroll to position [120, 0]
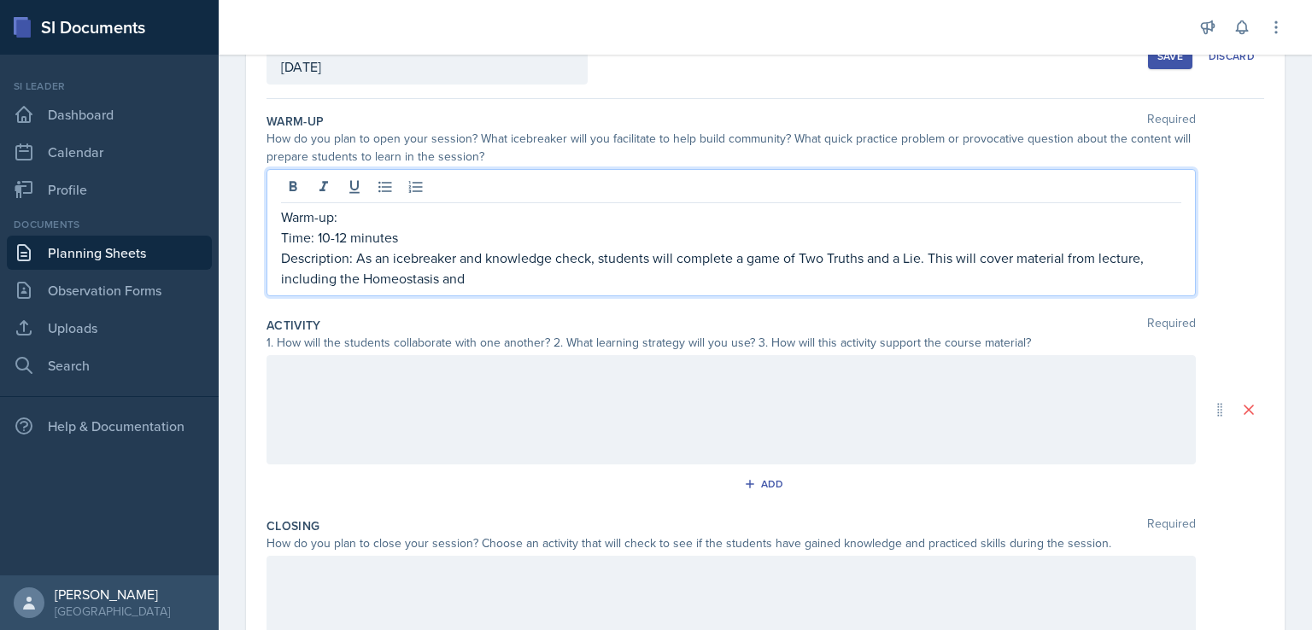
click at [441, 284] on p "Description: As an icebreaker and knowledge check, students will complete a gam…" at bounding box center [731, 268] width 900 height 41
click at [537, 281] on p "Description: As an icebreaker and knowledge check, students will complete a gam…" at bounding box center [731, 268] width 900 height 41
click at [923, 262] on p "Description: As an icebreaker and knowledge check, students will complete a gam…" at bounding box center [731, 268] width 900 height 41
click at [958, 284] on p "Description: As an icebreaker and knowledge check, students will complete a gam…" at bounding box center [731, 268] width 900 height 41
drag, startPoint x: 1054, startPoint y: 255, endPoint x: 931, endPoint y: 273, distance: 124.4
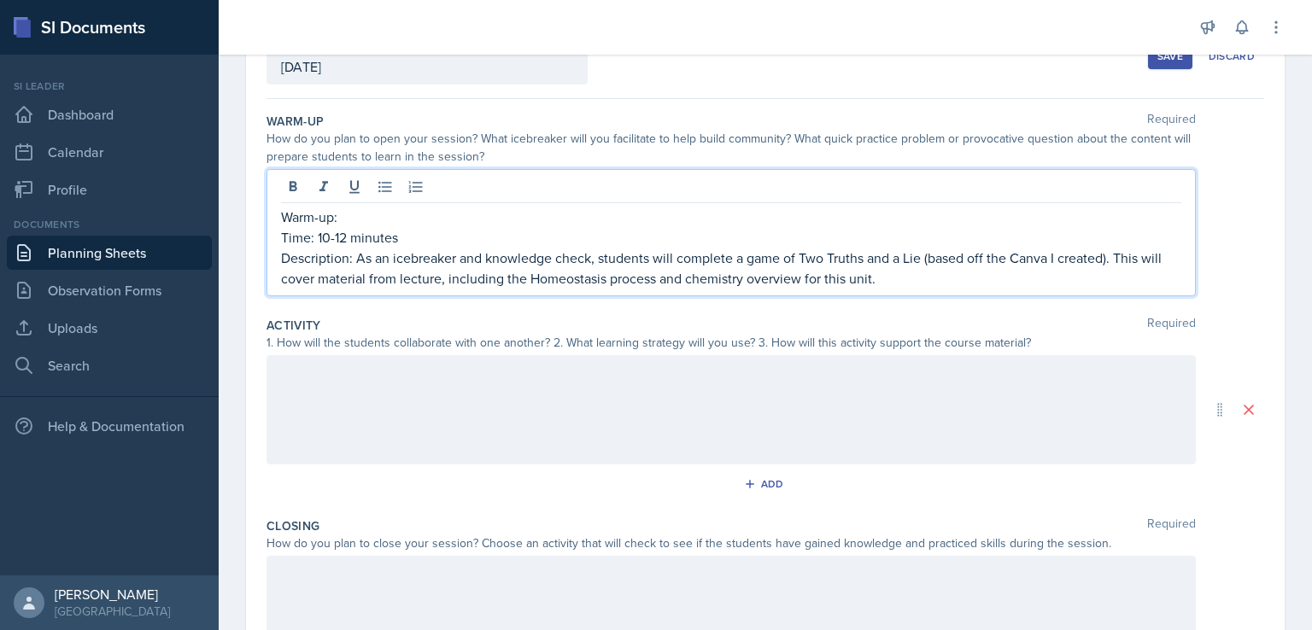
click at [931, 273] on p "Description: As an icebreaker and knowledge check, students will complete a gam…" at bounding box center [731, 268] width 900 height 41
click at [683, 275] on p "Description: As an icebreaker and knowledge check, students will complete a gam…" at bounding box center [731, 268] width 900 height 41
click at [689, 279] on p "Description: As an icebreaker and knowledge check, students will complete a gam…" at bounding box center [731, 268] width 900 height 41
click at [847, 278] on p "Description: As an icebreaker and knowledge check, students will complete a gam…" at bounding box center [731, 268] width 900 height 41
click at [665, 278] on p "Description: As an icebreaker and knowledge check, students will complete a gam…" at bounding box center [731, 268] width 900 height 41
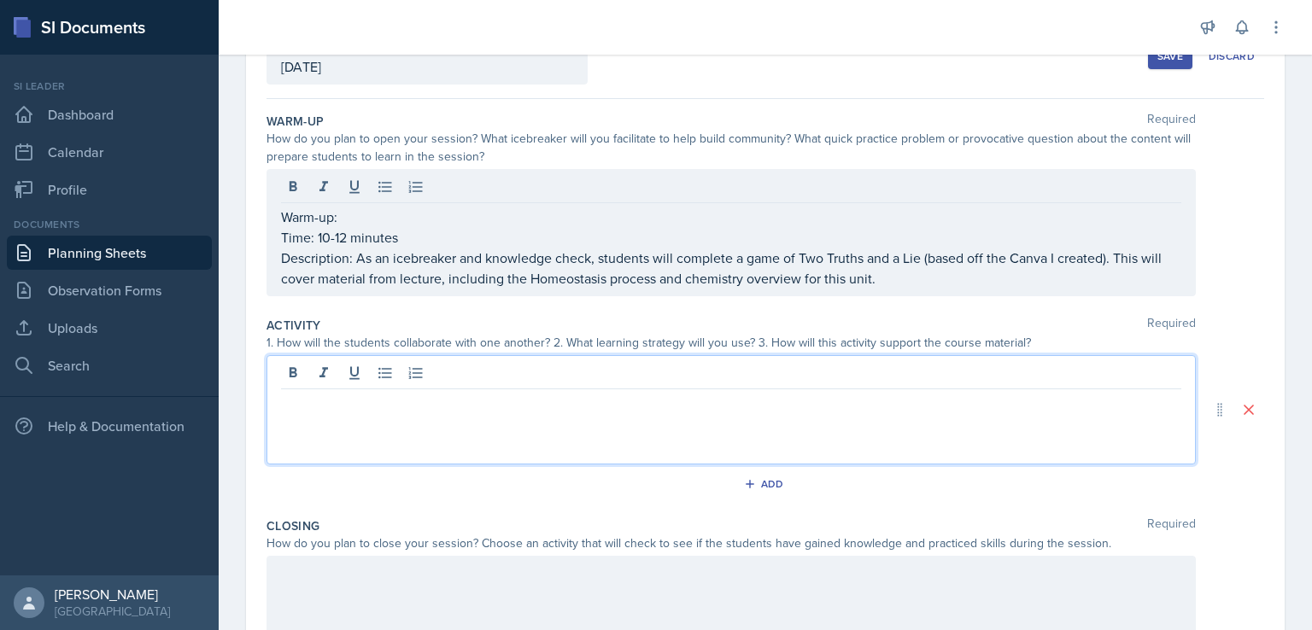
click at [554, 368] on div at bounding box center [731, 409] width 929 height 109
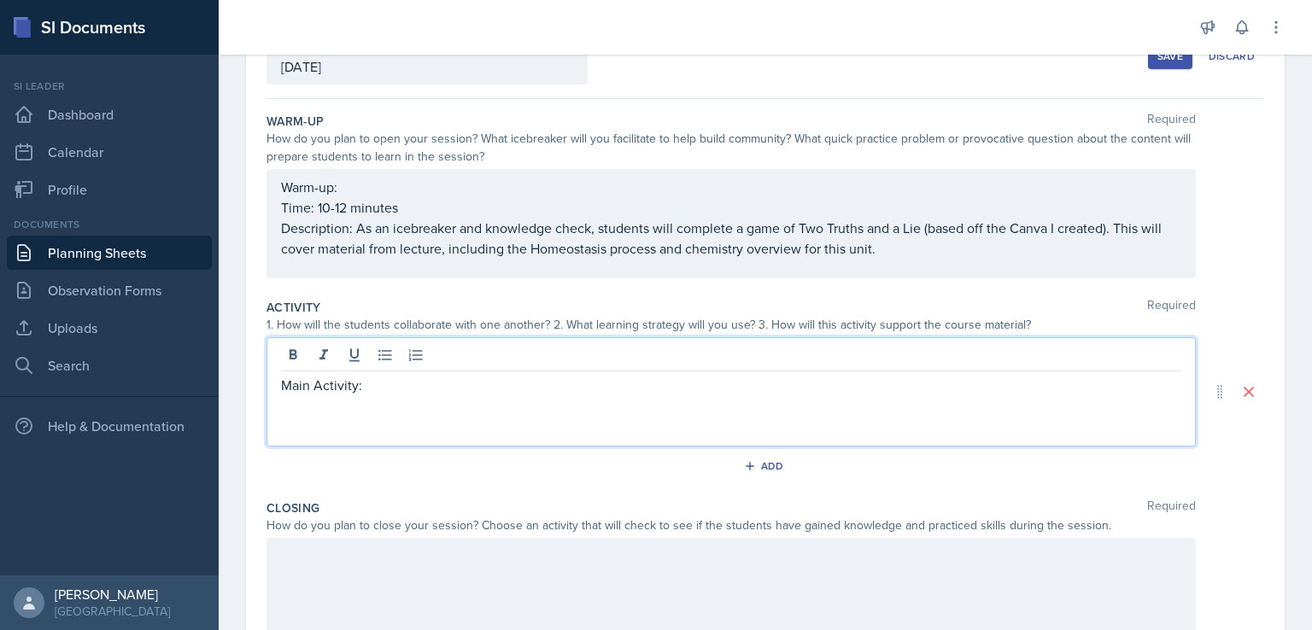
click at [424, 197] on p "Warm-up:" at bounding box center [731, 187] width 900 height 21
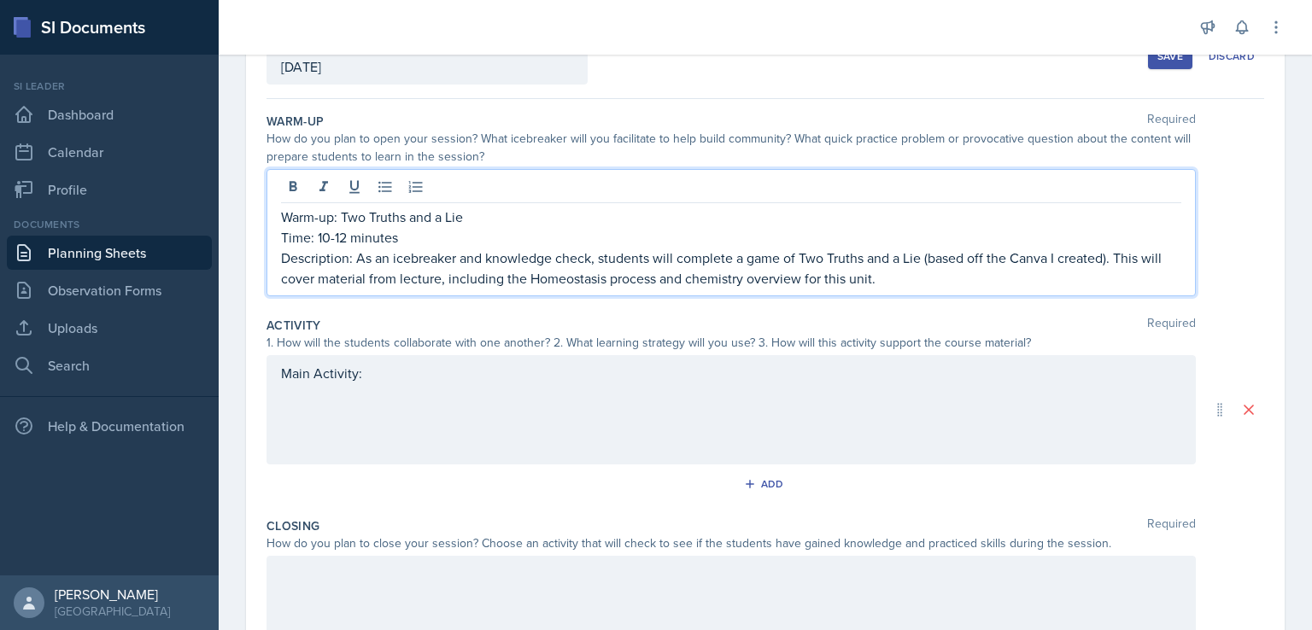
click at [348, 391] on div "Main Activity:" at bounding box center [731, 409] width 929 height 109
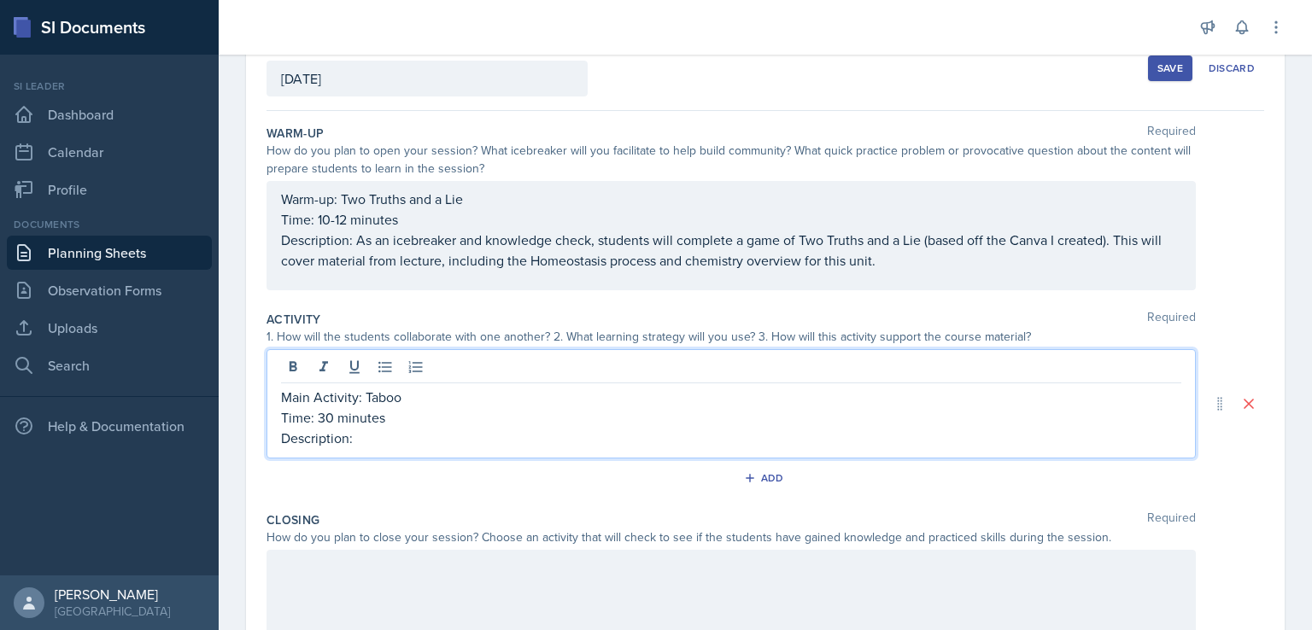
scroll to position [117, 0]
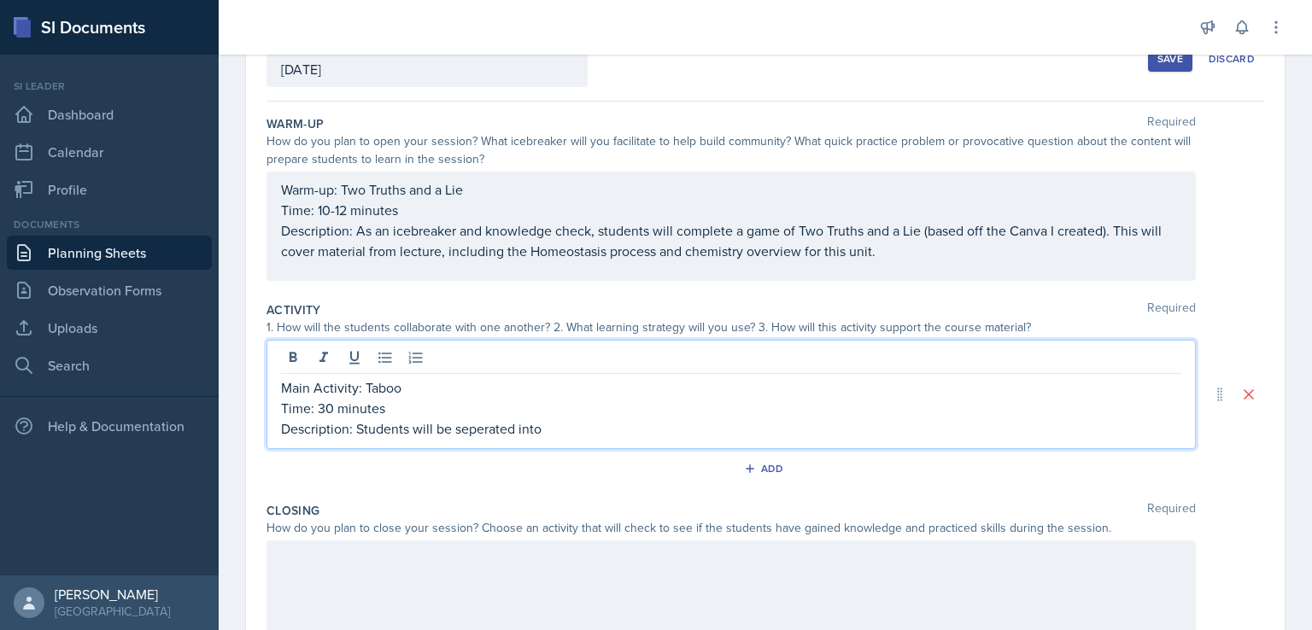
click at [477, 435] on p "Description: Students will be seperated into" at bounding box center [731, 429] width 900 height 21
click at [561, 436] on p "Description: Students will be separated into" at bounding box center [731, 429] width 900 height 21
click at [729, 425] on p "Description: Students will be separated into groups. Each group will grab a car…" at bounding box center [731, 429] width 900 height 21
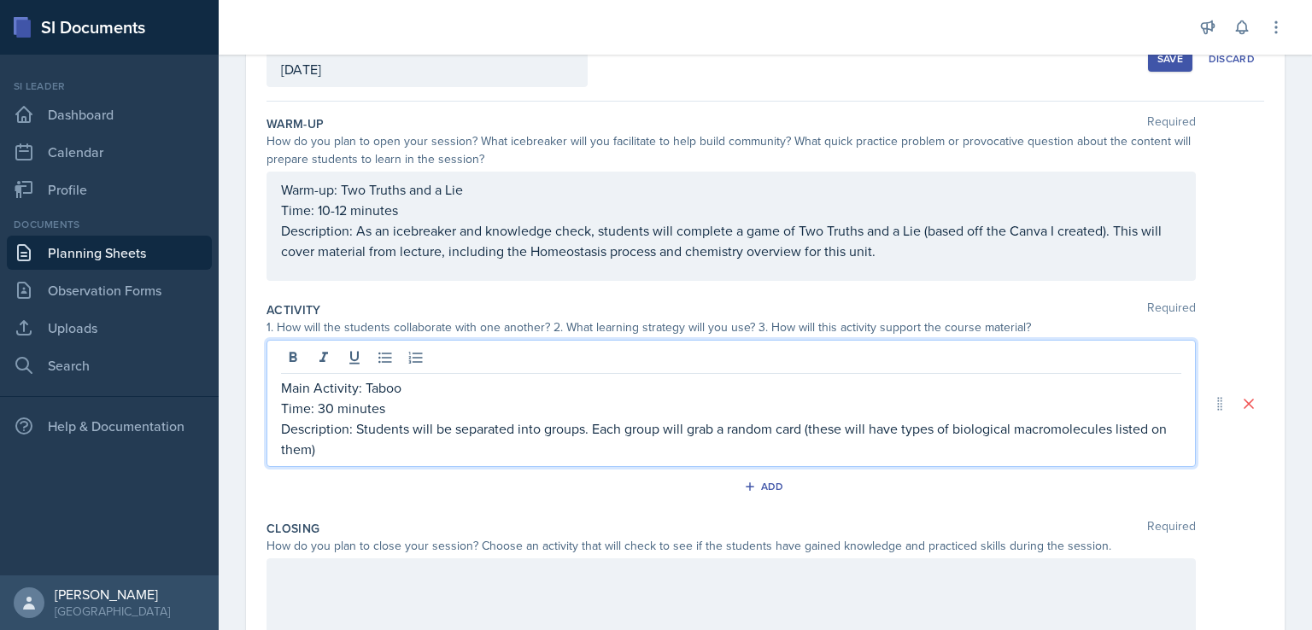
click at [414, 451] on p "Description: Students will be separated into groups. Each group will grab a ran…" at bounding box center [731, 439] width 900 height 41
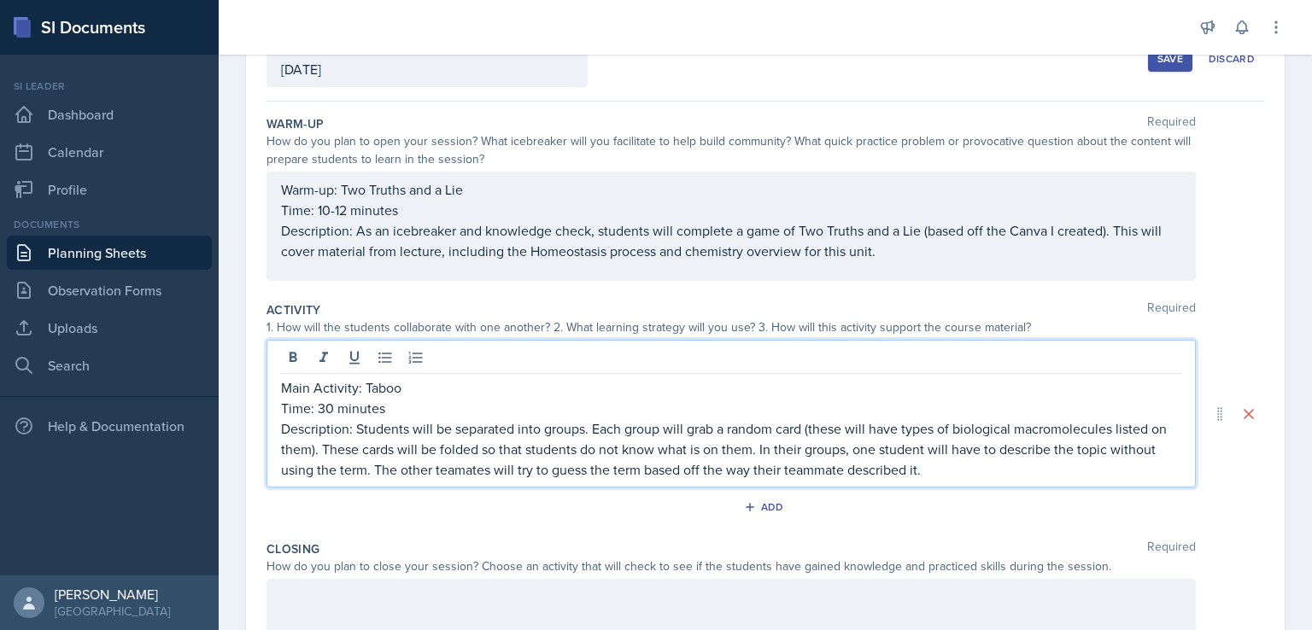
click at [512, 472] on p "Description: Students will be separated into groups. Each group will grab a ran…" at bounding box center [731, 450] width 900 height 62
click at [1024, 474] on p "Description: Students will be separated into groups. Each group will grab a ran…" at bounding box center [731, 450] width 900 height 62
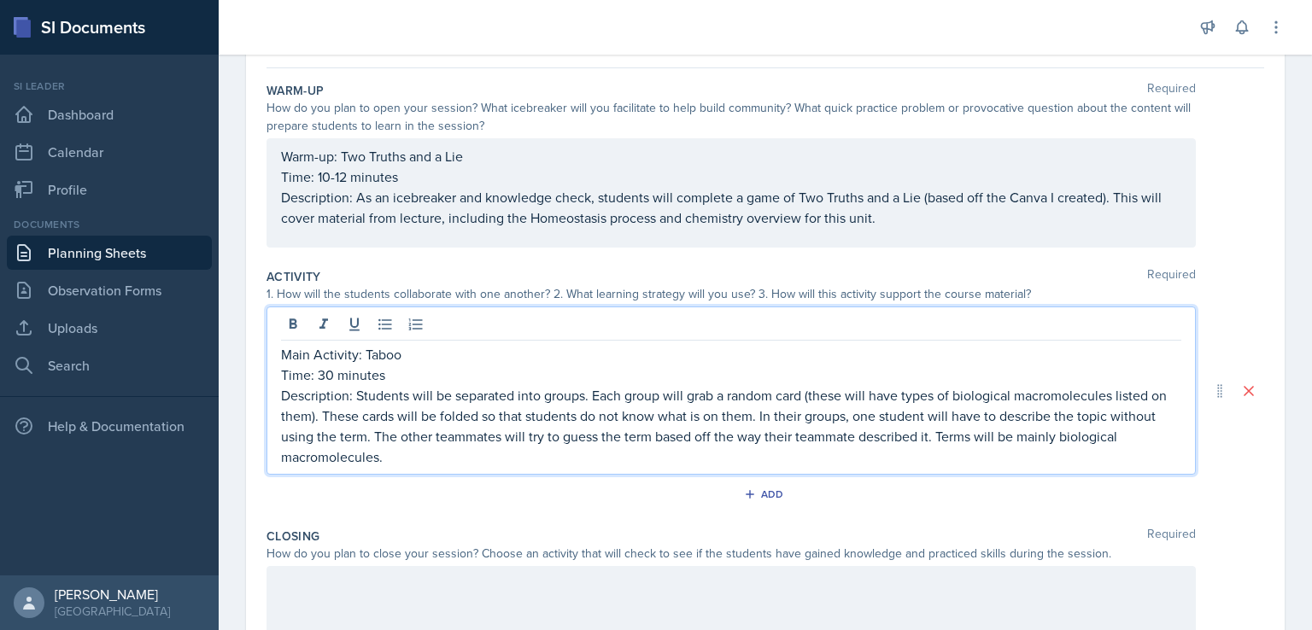
scroll to position [244, 0]
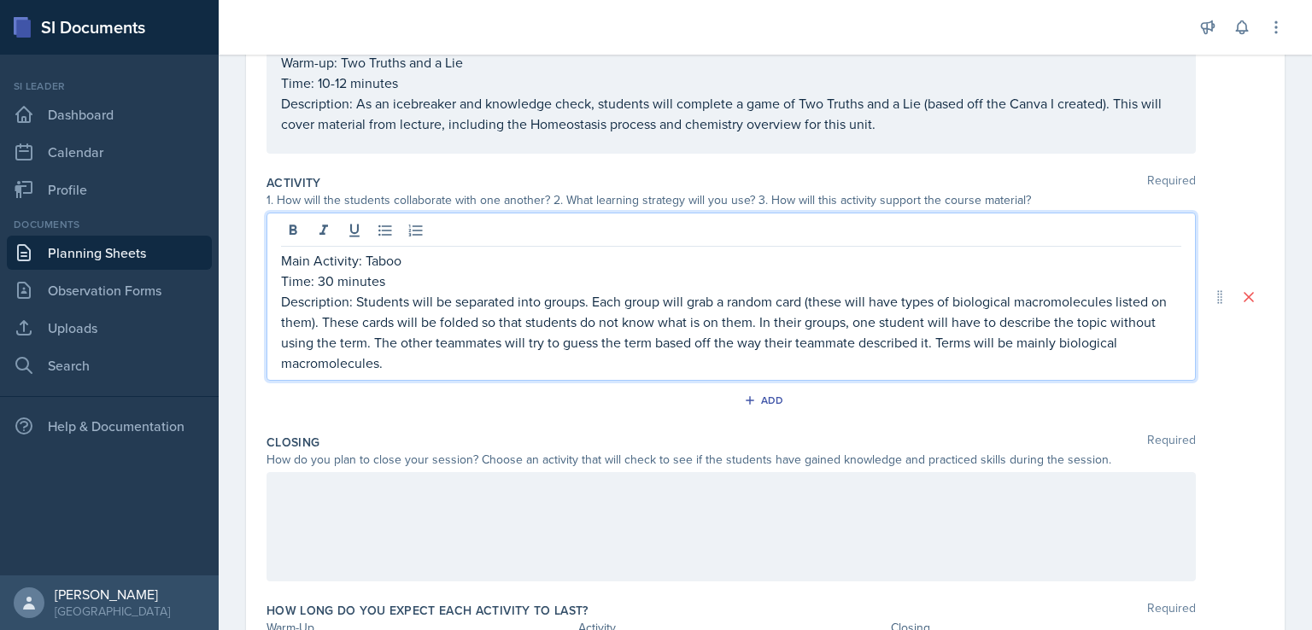
click at [729, 528] on div at bounding box center [731, 526] width 929 height 109
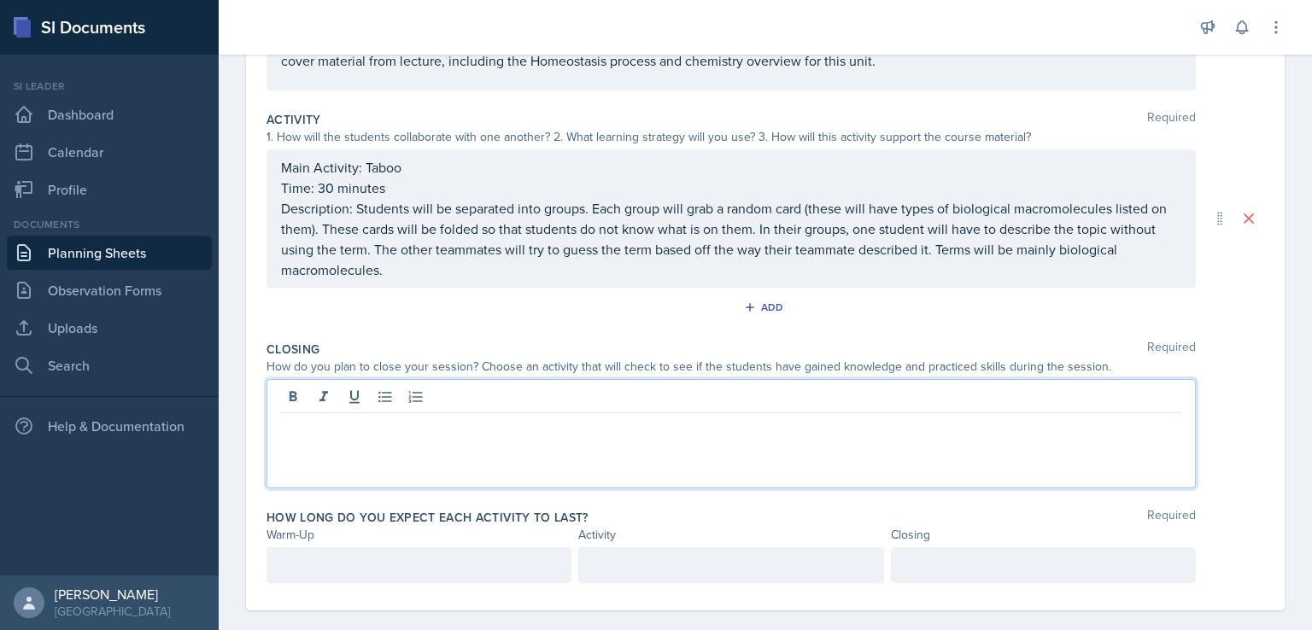
scroll to position [328, 0]
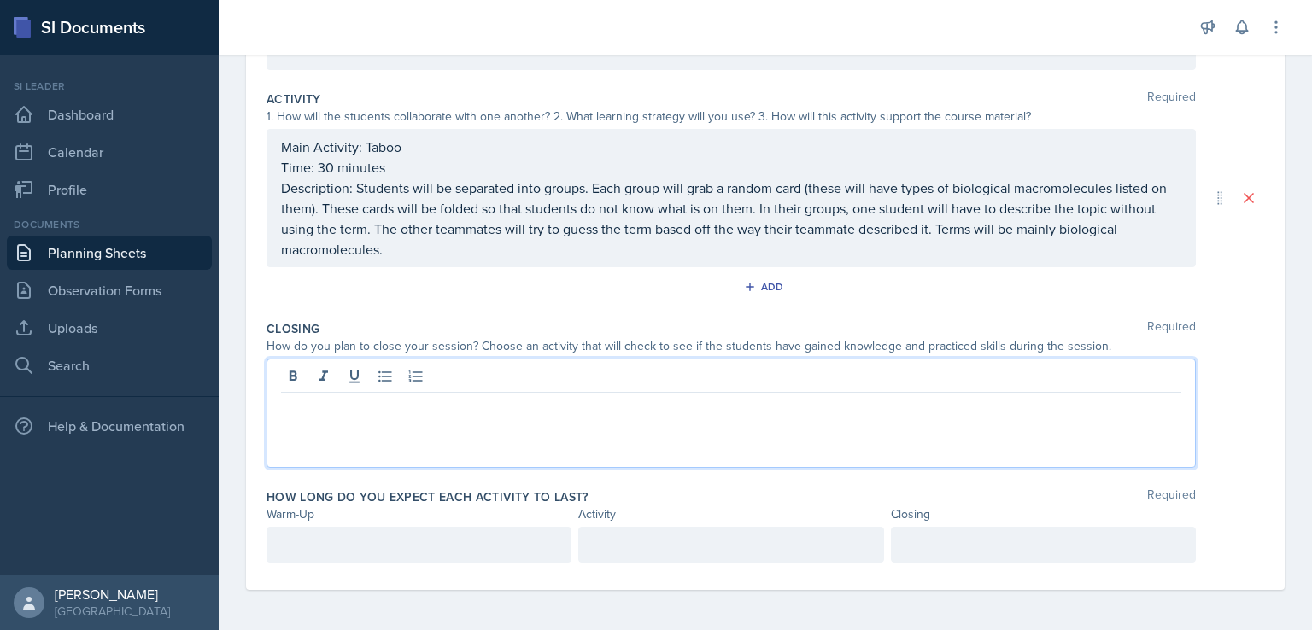
click at [424, 548] on p at bounding box center [419, 545] width 276 height 21
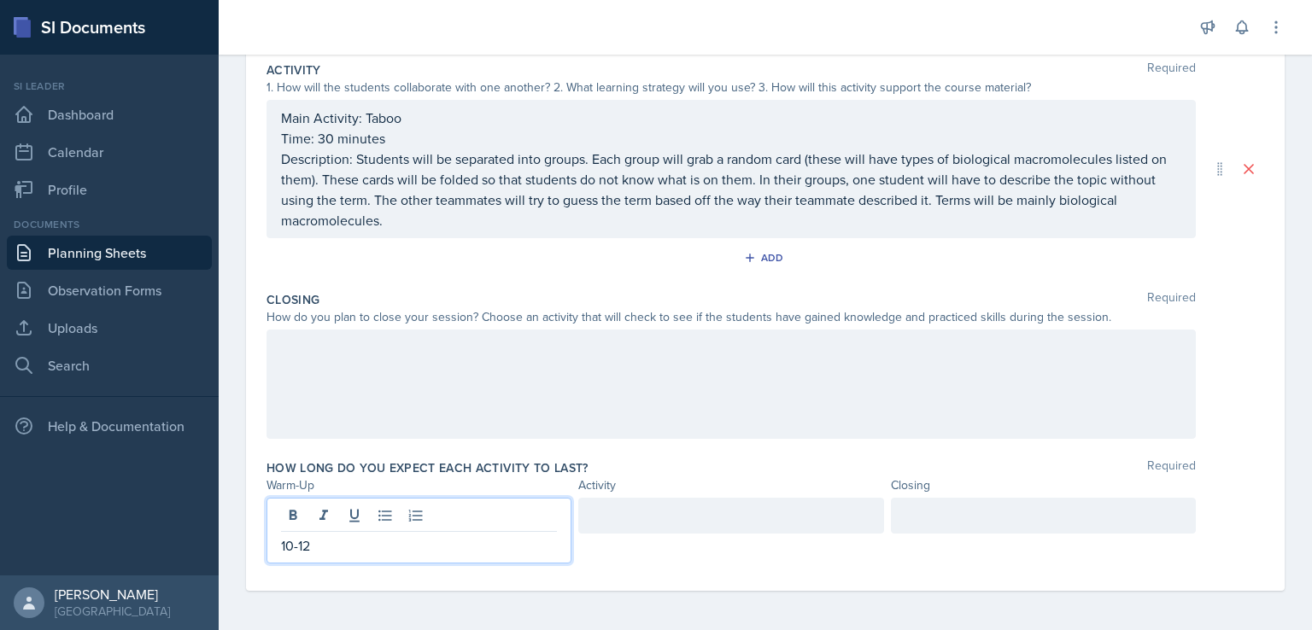
click at [611, 513] on div at bounding box center [730, 516] width 305 height 36
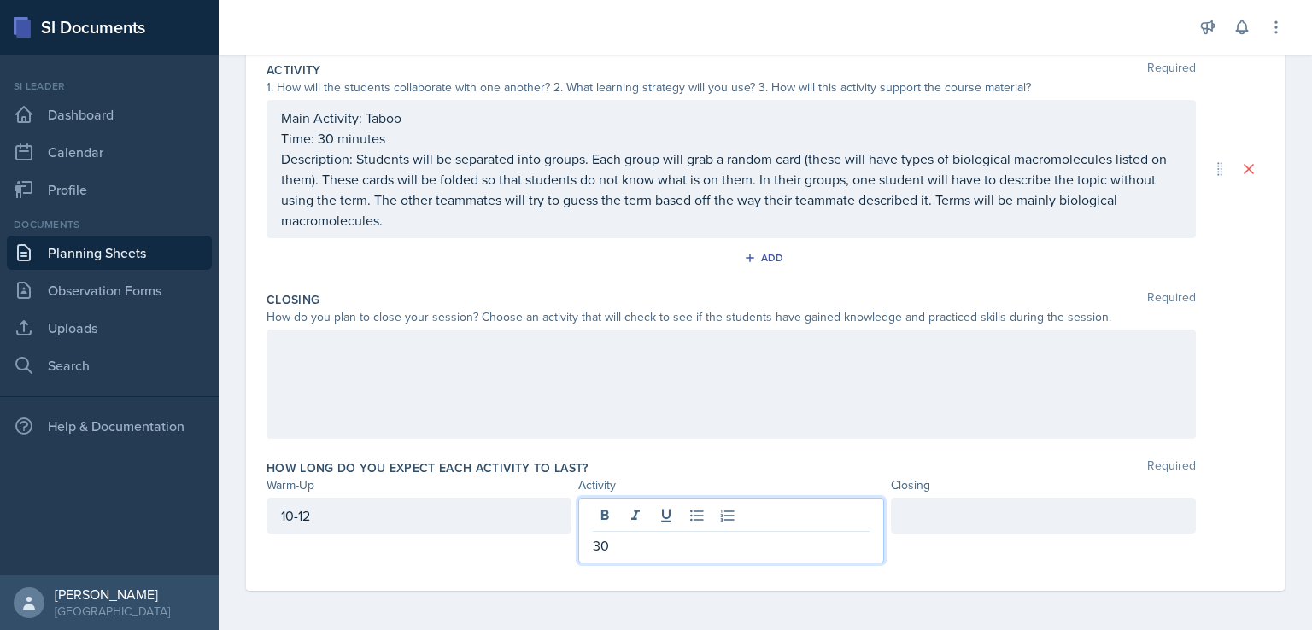
click at [952, 520] on div at bounding box center [1043, 516] width 305 height 36
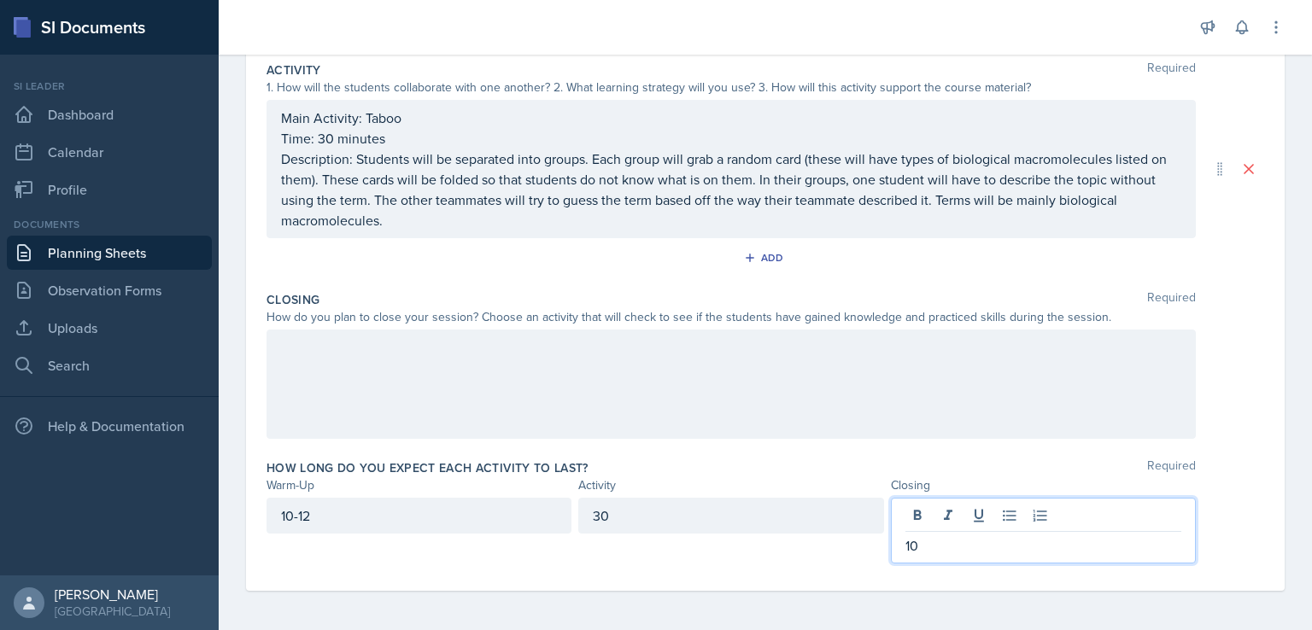
click at [711, 364] on div at bounding box center [731, 384] width 929 height 109
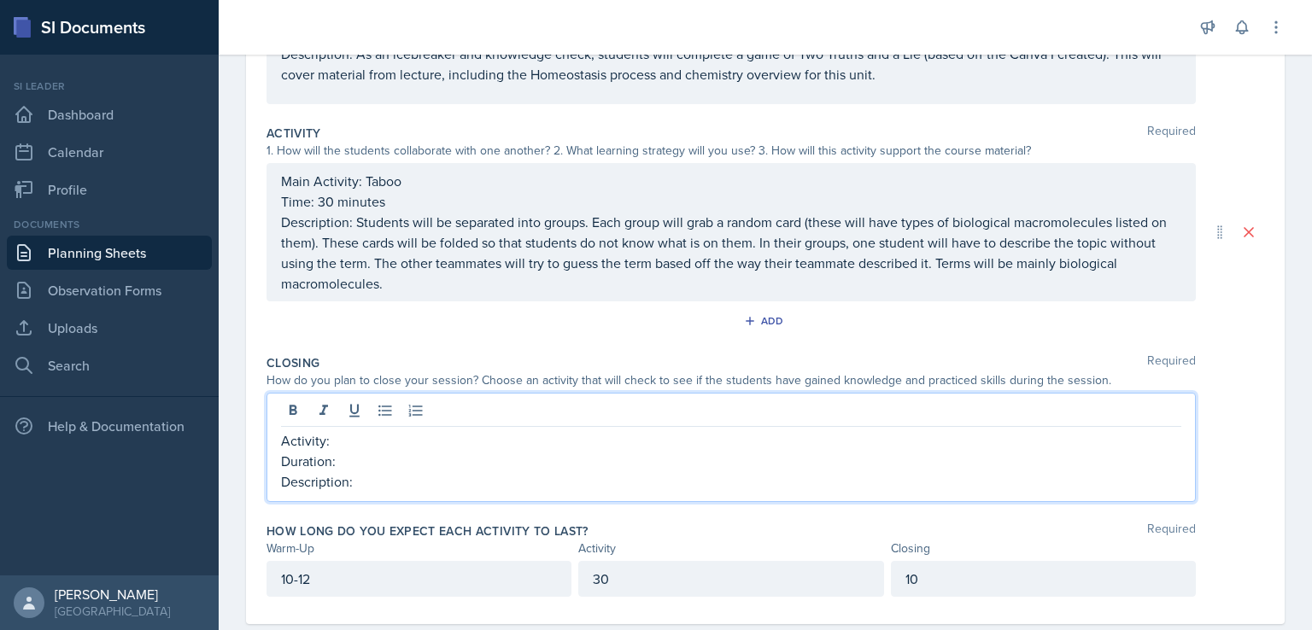
scroll to position [328, 0]
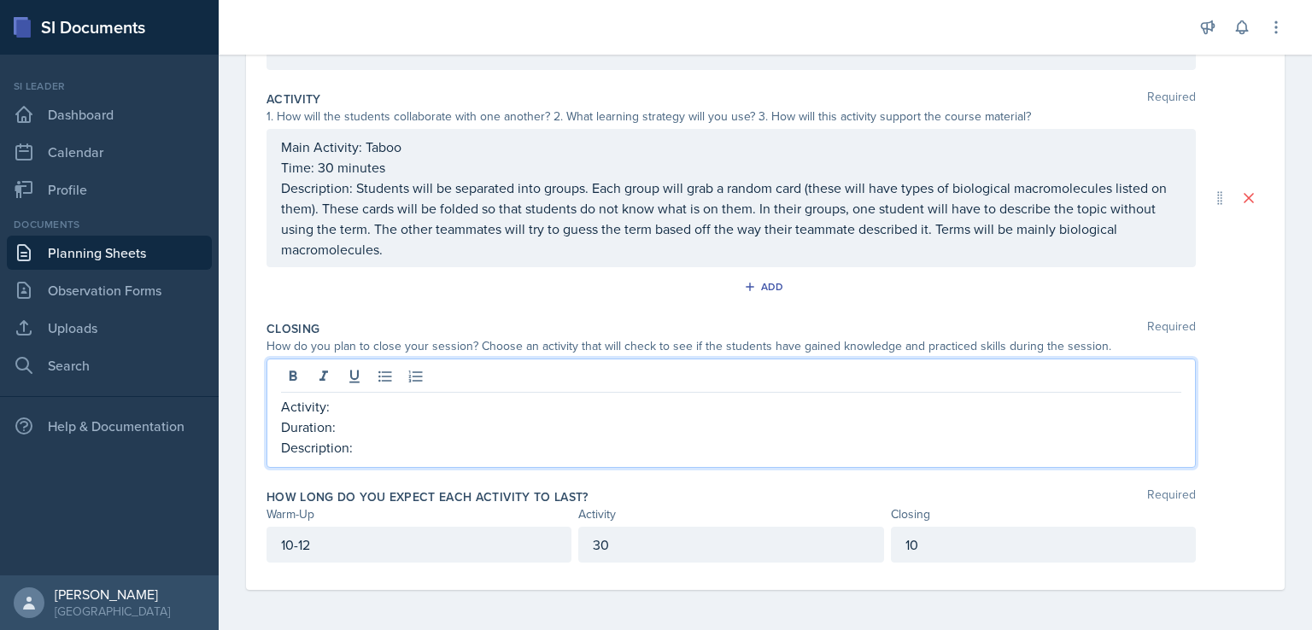
click at [677, 419] on p "Duration:" at bounding box center [731, 427] width 900 height 21
click at [499, 418] on p "Duration: 10 minutes" at bounding box center [731, 427] width 900 height 21
click at [472, 401] on p "Activity:" at bounding box center [731, 406] width 900 height 21
click at [482, 444] on p "Description:" at bounding box center [731, 447] width 900 height 21
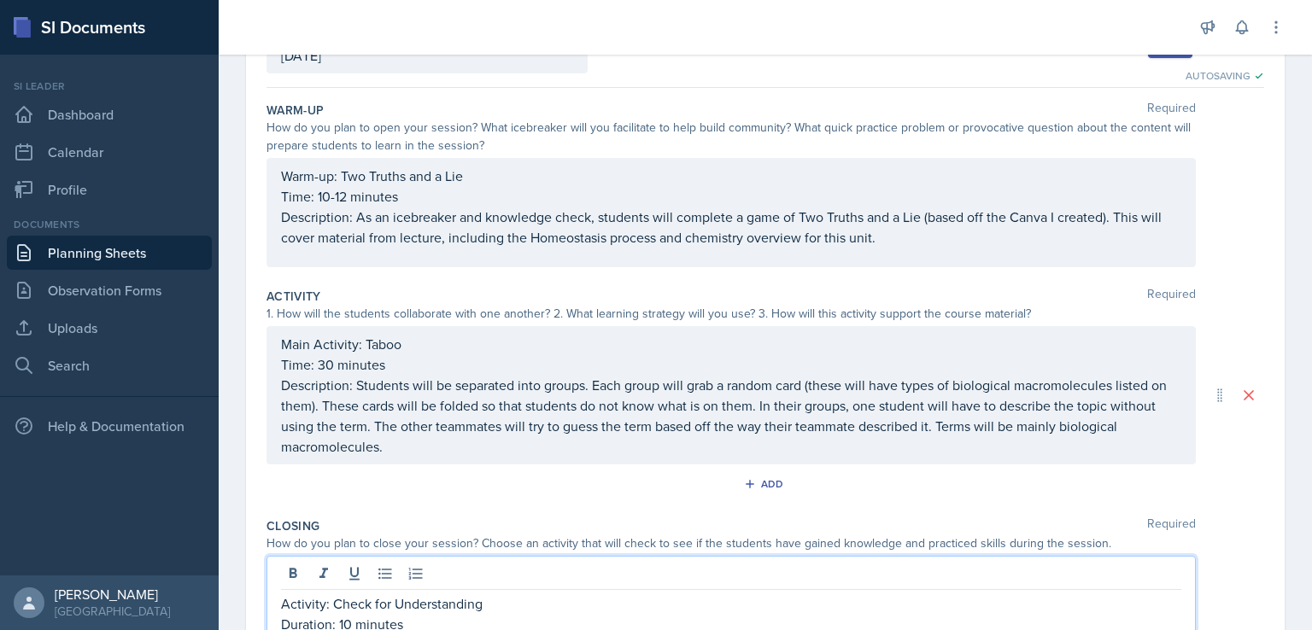
scroll to position [142, 0]
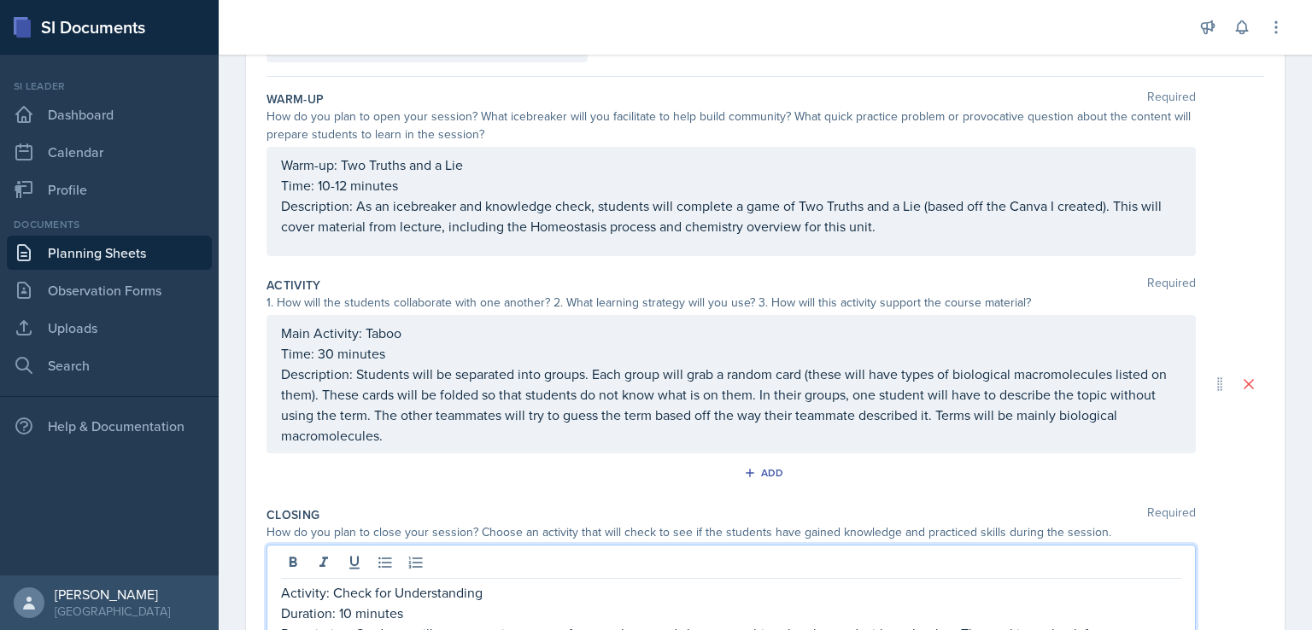
click at [400, 224] on p "Description: As an icebreaker and knowledge check, students will complete a gam…" at bounding box center [731, 216] width 900 height 41
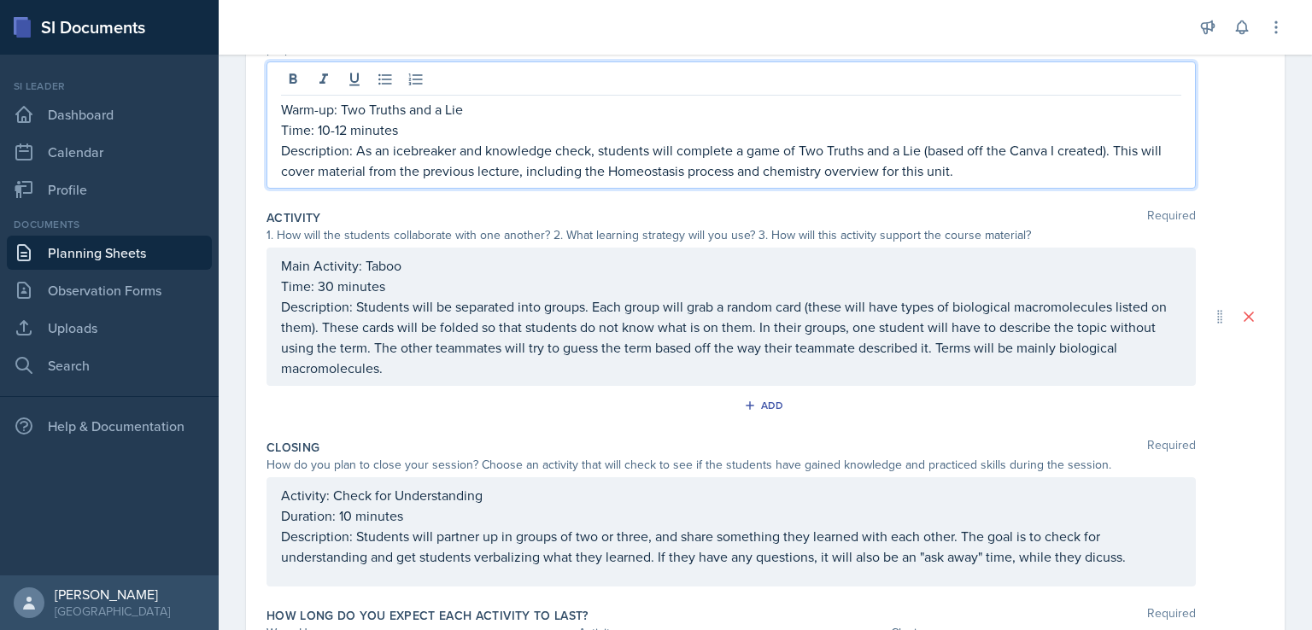
scroll to position [267, 0]
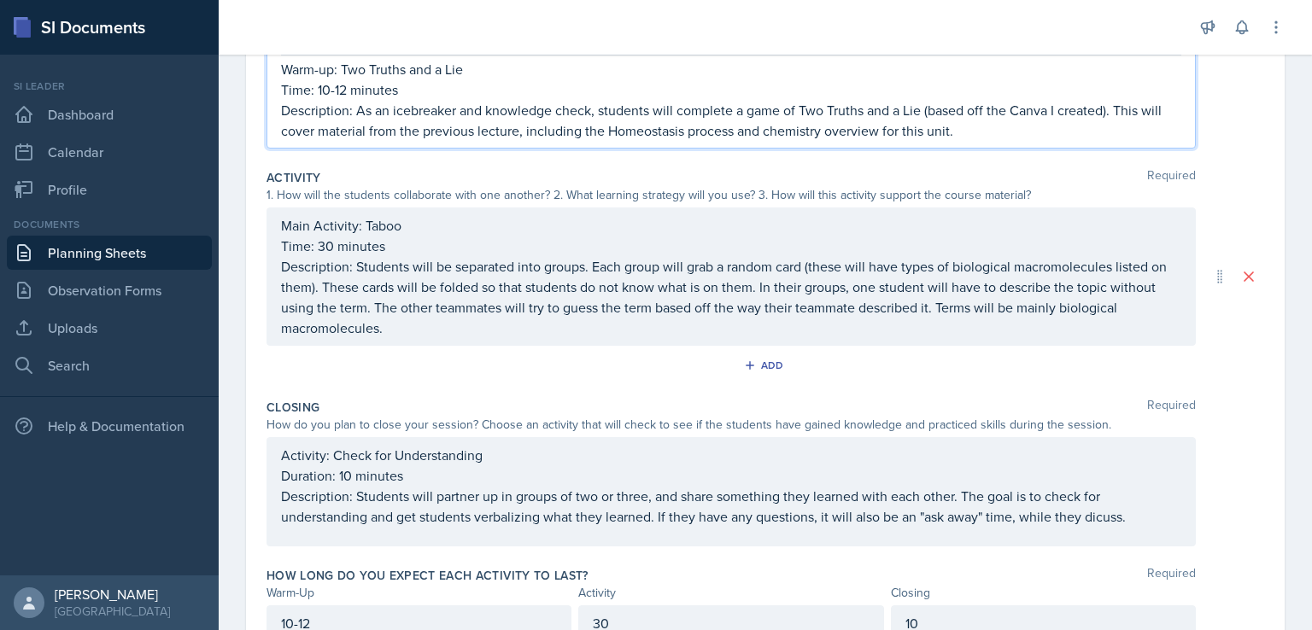
click at [1070, 282] on div "Main Activity: Taboo Time: 30 minutes Description: Students will be separated i…" at bounding box center [731, 276] width 900 height 123
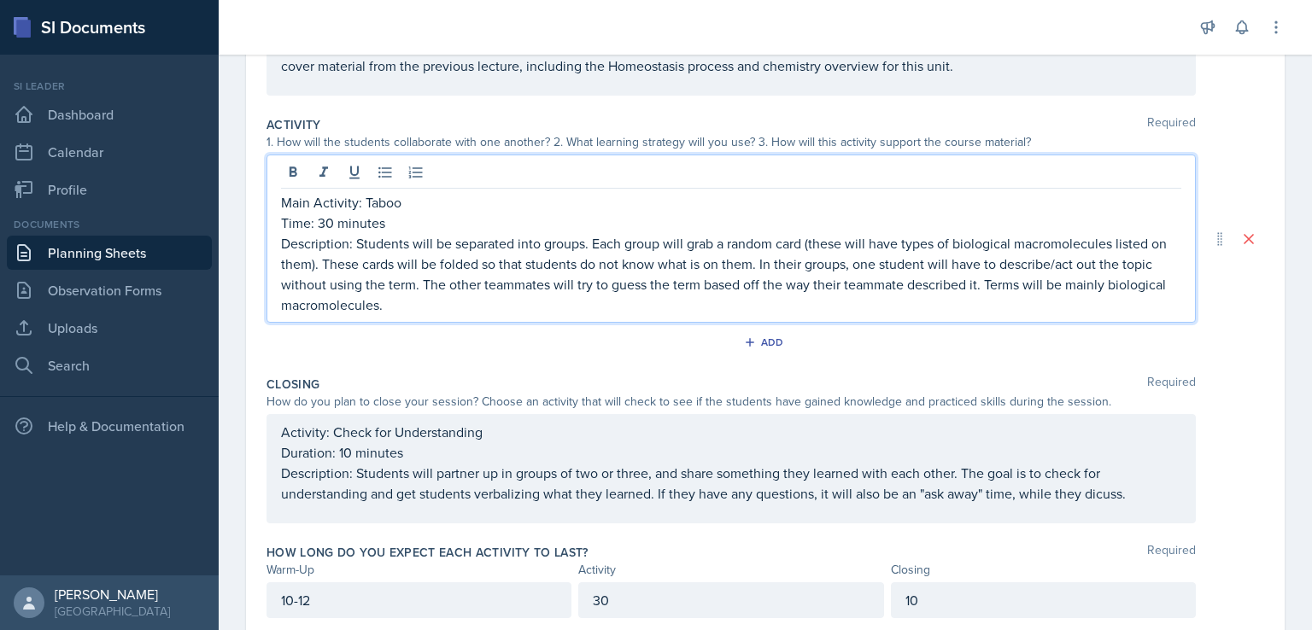
scroll to position [357, 0]
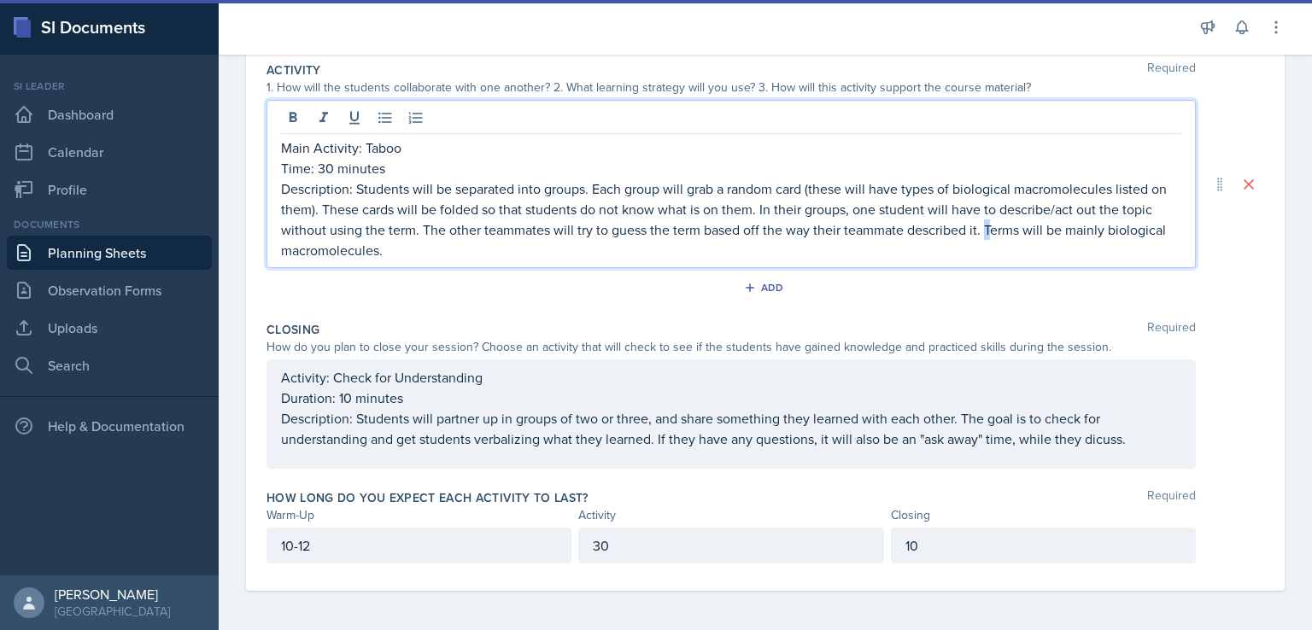
click at [1019, 231] on p "Description: Students will be separated into groups. Each group will grab a ran…" at bounding box center [731, 220] width 900 height 82
click at [1020, 238] on p "Description: Students will be separated into groups. Each group will grab a ran…" at bounding box center [731, 220] width 900 height 82
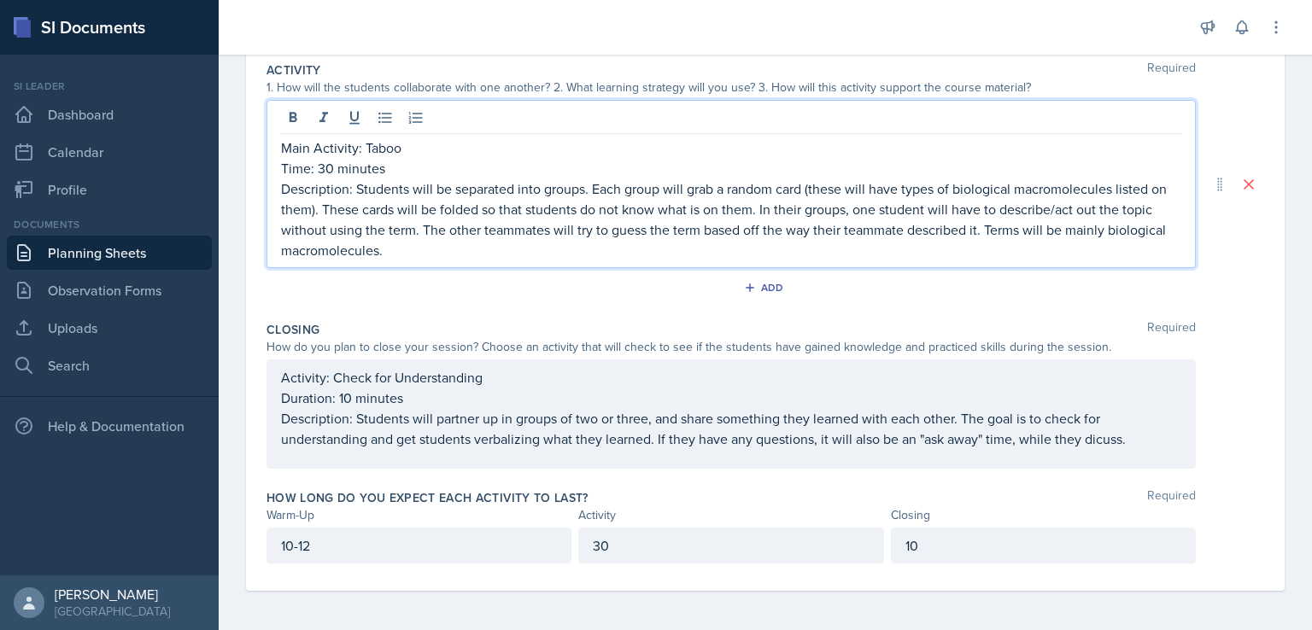
click at [931, 256] on p "Description: Students will be separated into groups. Each group will grab a ran…" at bounding box center [731, 220] width 900 height 82
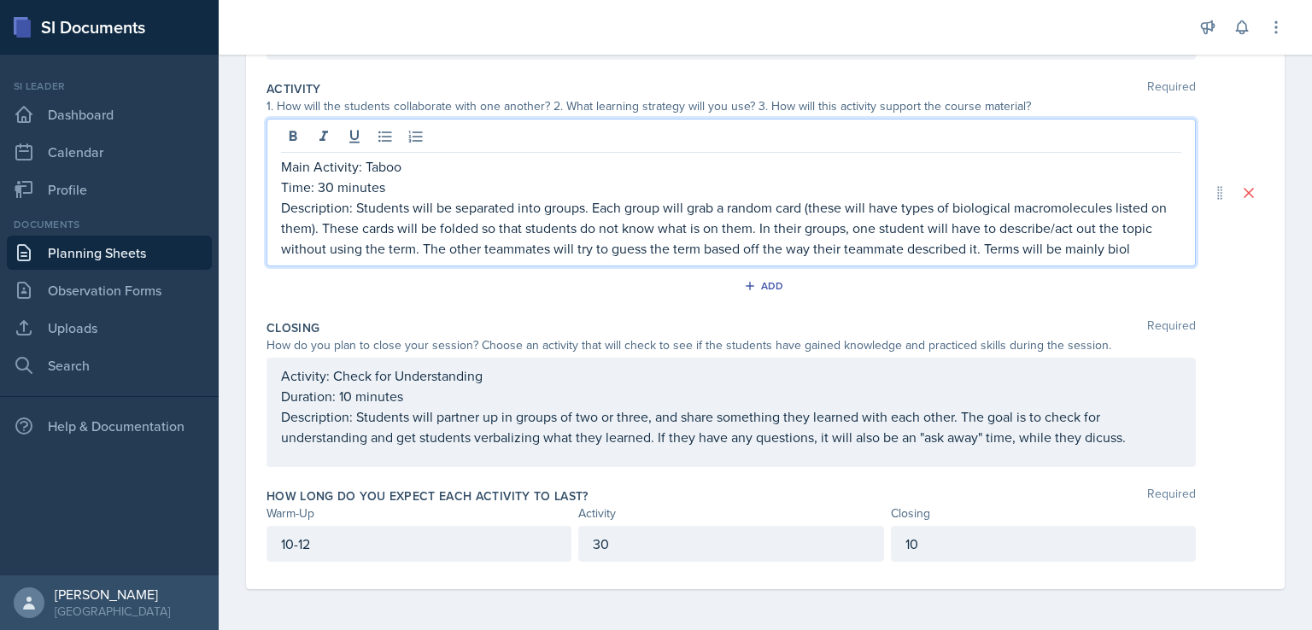
scroll to position [337, 0]
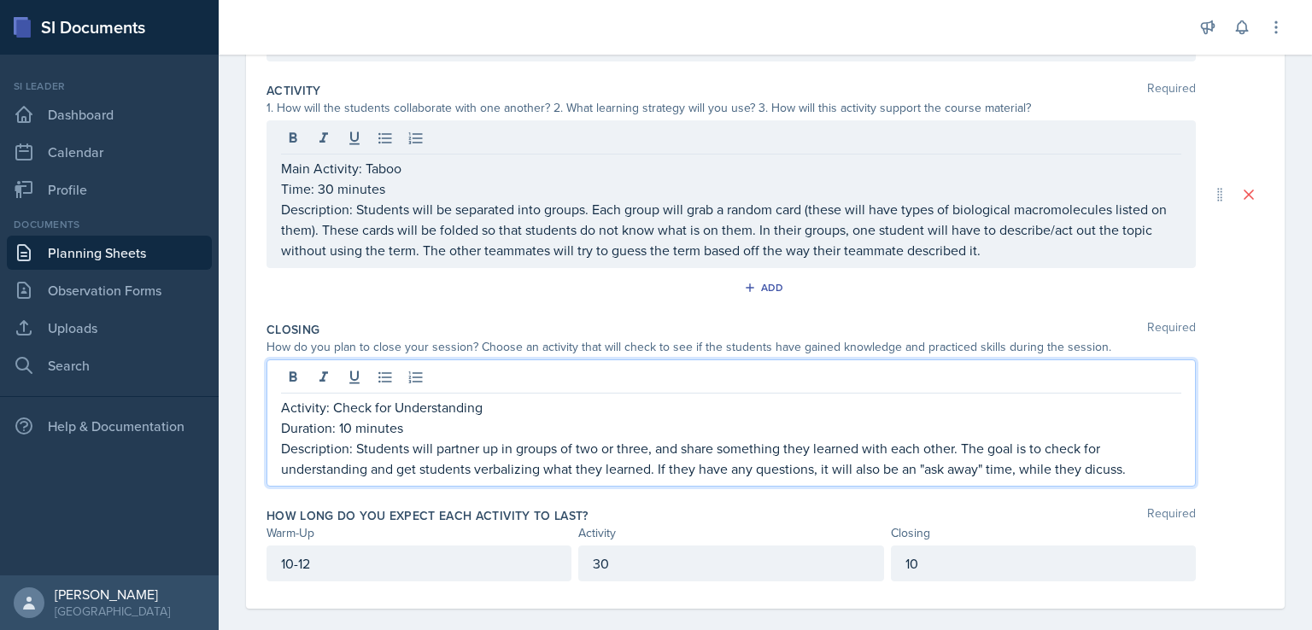
click at [1111, 441] on p "Description: Students will partner up in groups of two or three, and share some…" at bounding box center [731, 458] width 900 height 41
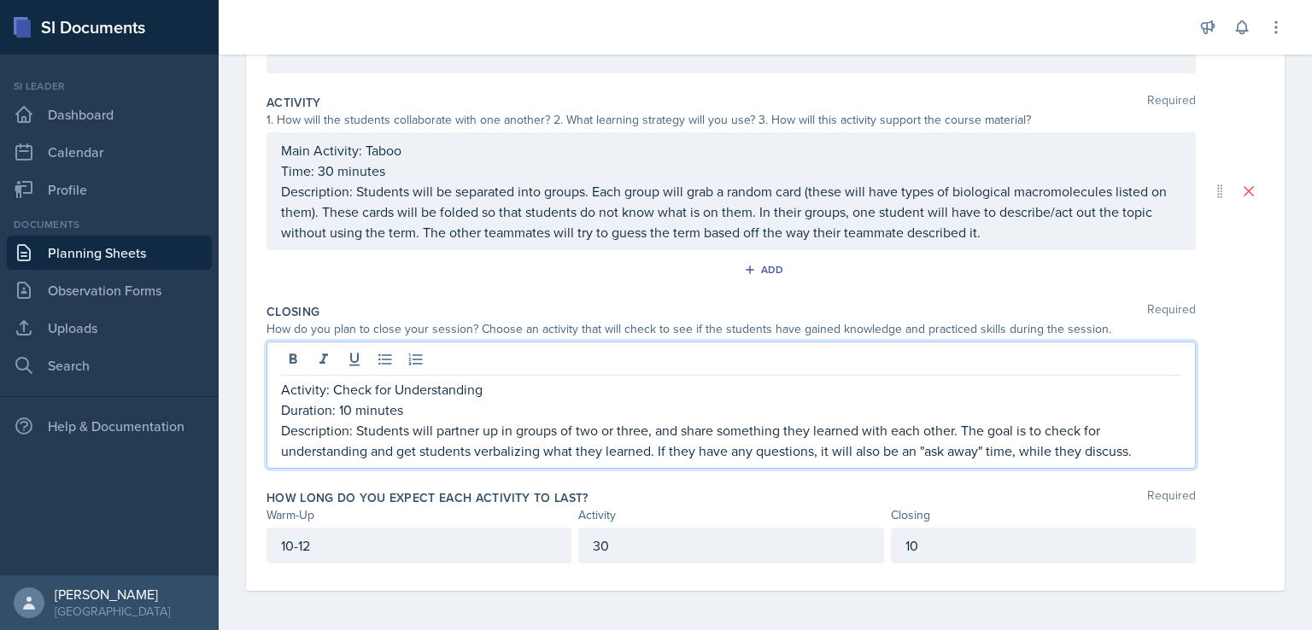
click at [1145, 438] on p "Description: Students will partner up in groups of two or three, and share some…" at bounding box center [731, 440] width 900 height 41
click at [1151, 448] on p "Description: Students will partner up in groups of two or three, and share some…" at bounding box center [731, 440] width 900 height 41
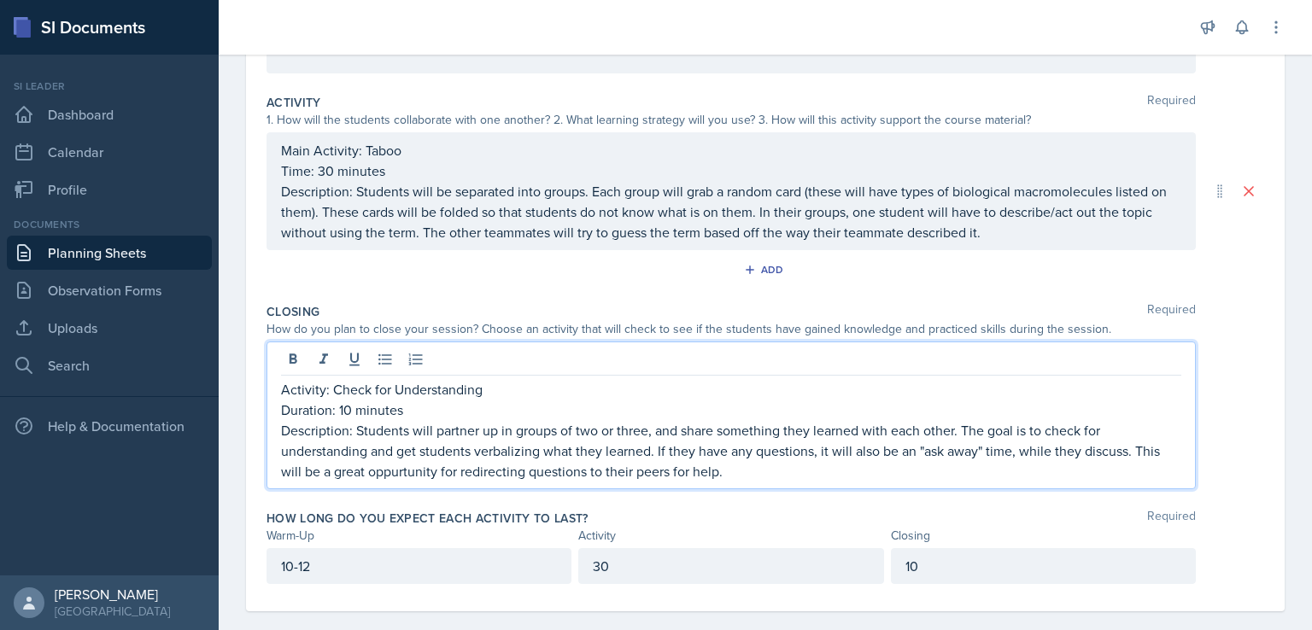
click at [404, 471] on p "Description: Students will partner up in groups of two or three, and share some…" at bounding box center [731, 451] width 900 height 62
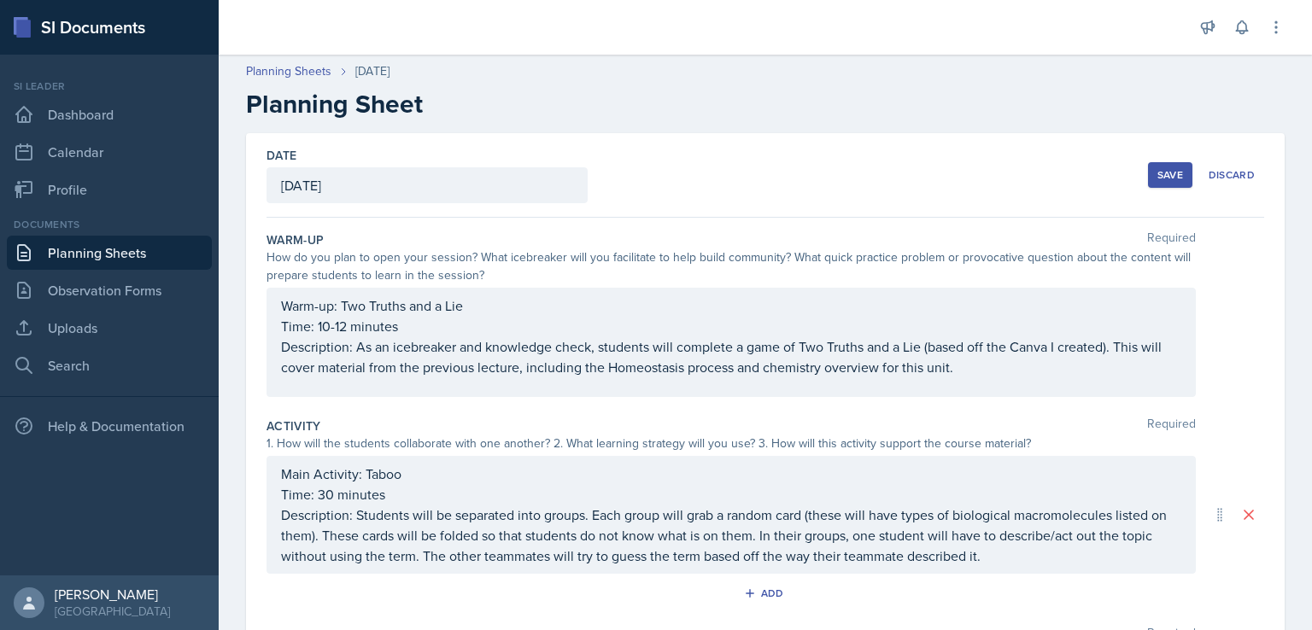
scroll to position [0, 0]
click at [1162, 179] on div "Save" at bounding box center [1171, 176] width 26 height 14
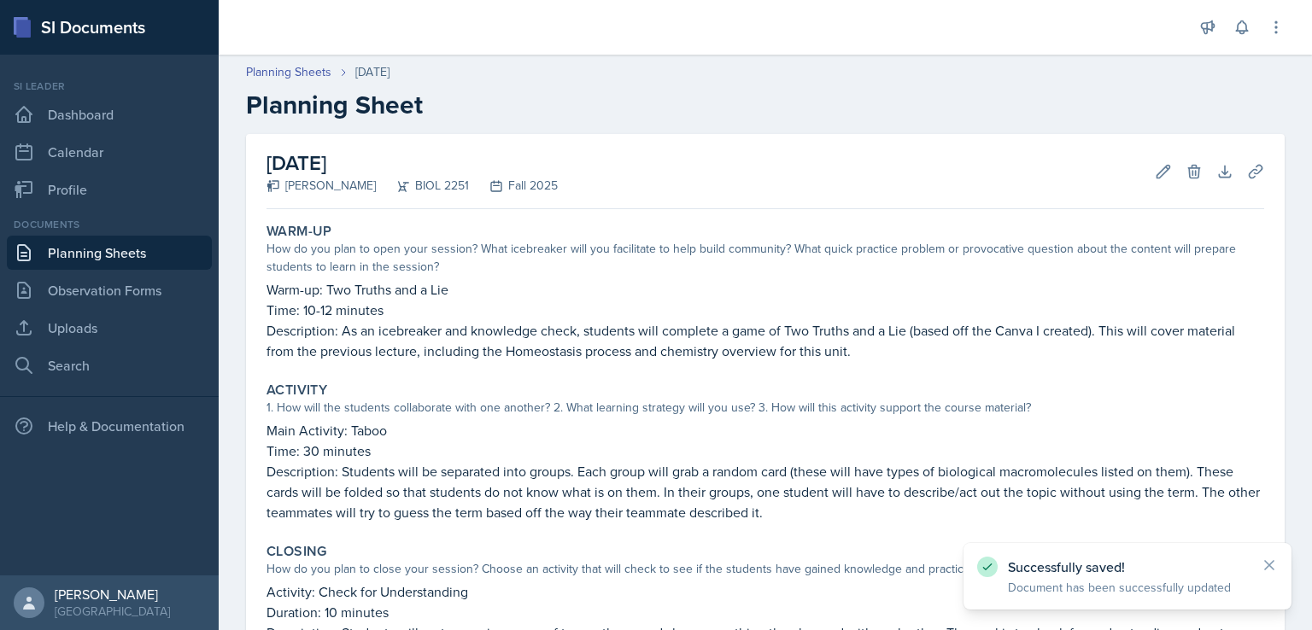
scroll to position [250, 0]
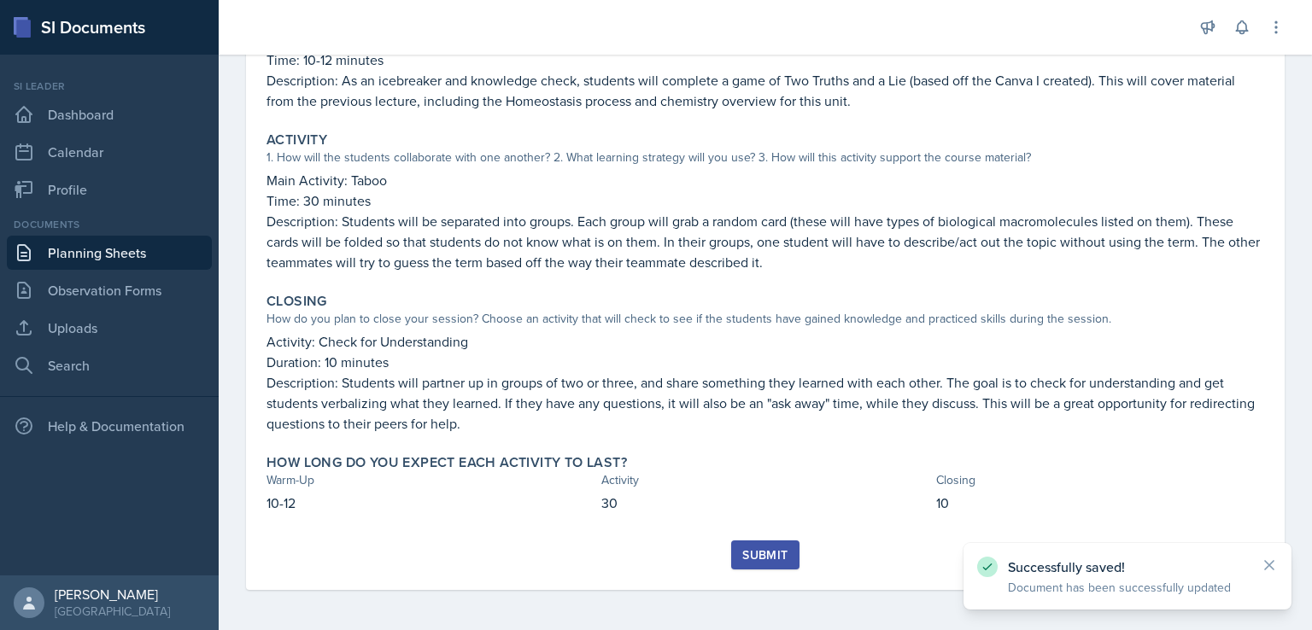
click at [750, 557] on div "Submit" at bounding box center [764, 555] width 45 height 14
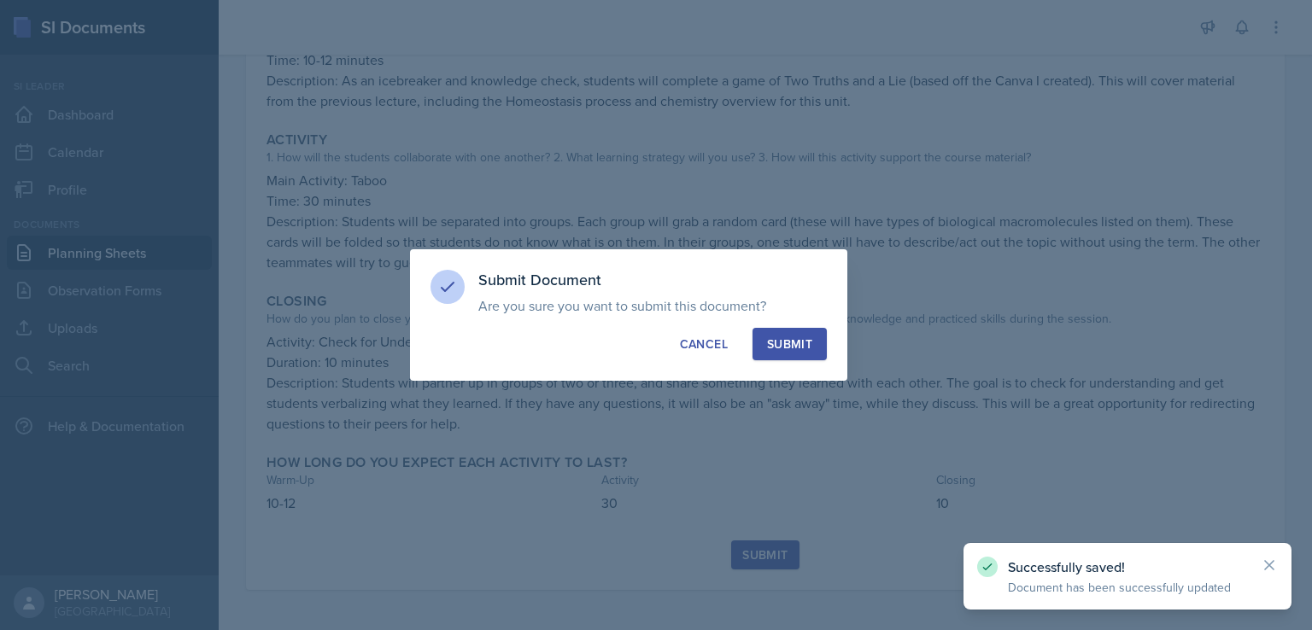
click at [803, 338] on div "Submit" at bounding box center [789, 344] width 45 height 17
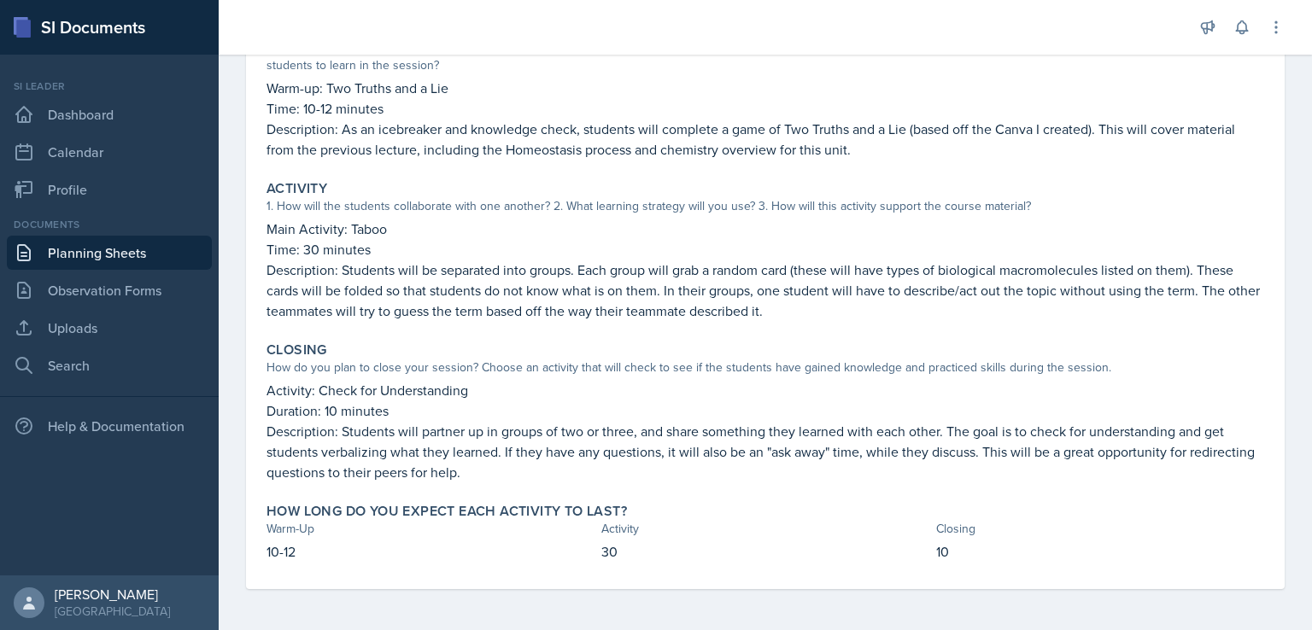
scroll to position [0, 0]
